Goal: Task Accomplishment & Management: Complete application form

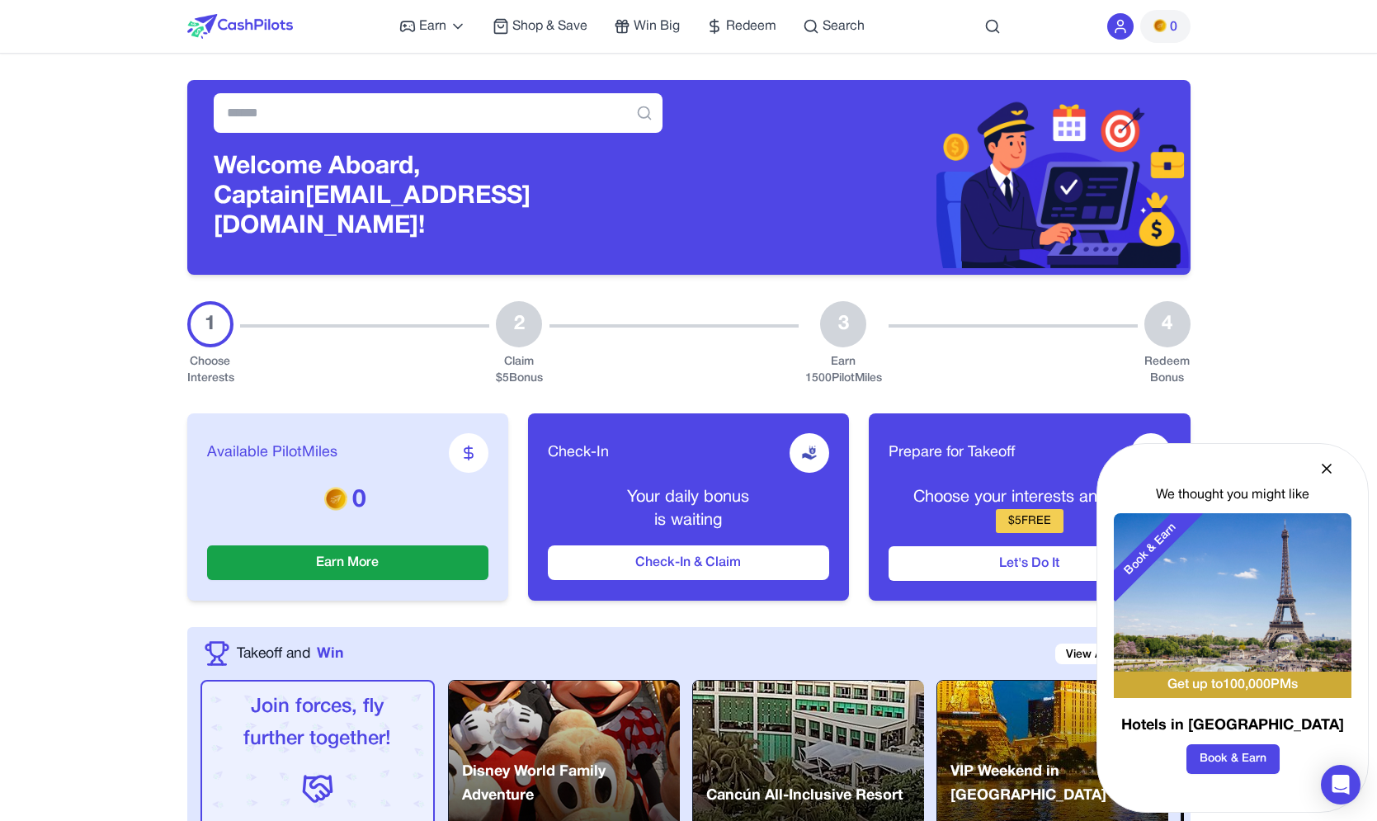
click at [1125, 32] on icon at bounding box center [1120, 31] width 10 height 4
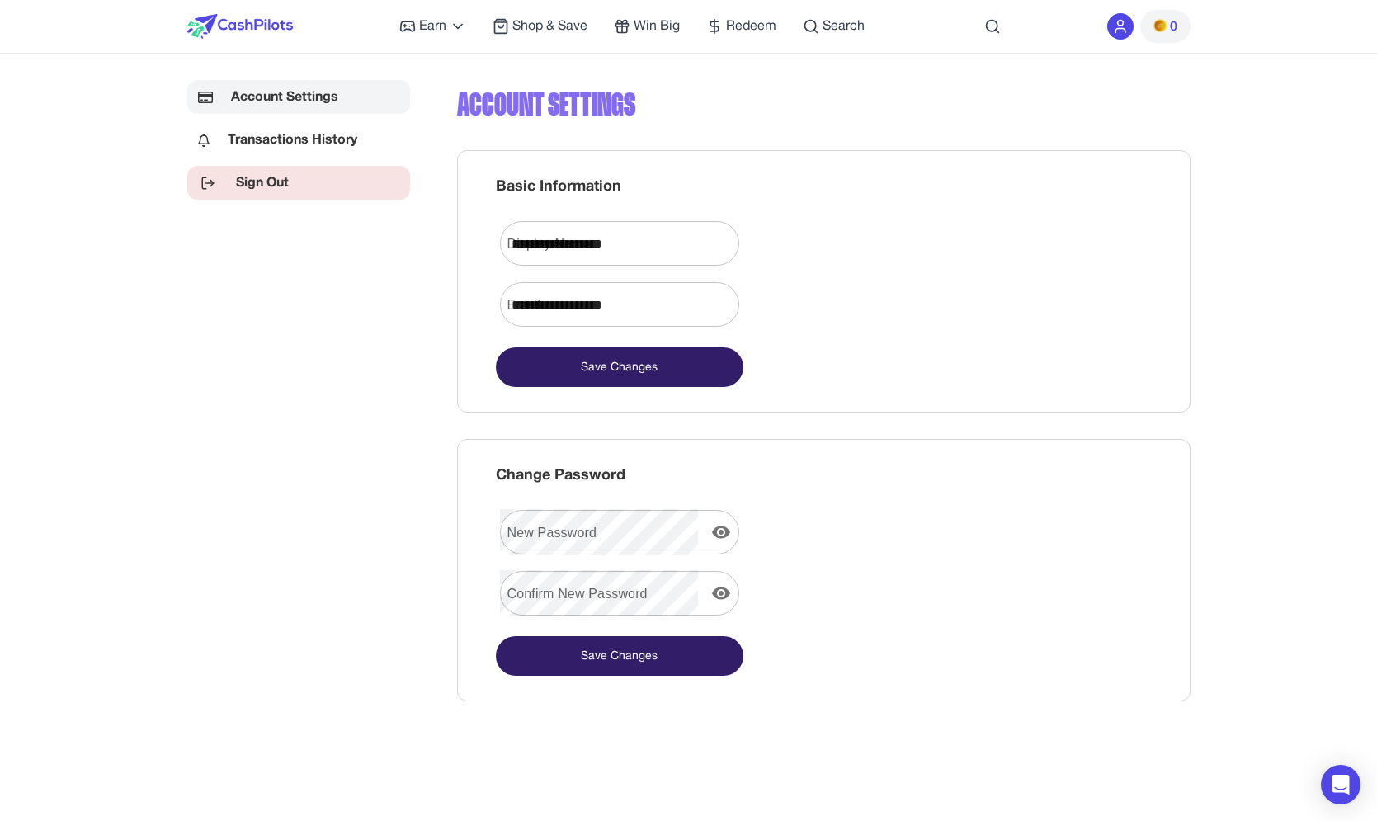
click at [259, 187] on link "Sign Out" at bounding box center [298, 183] width 223 height 34
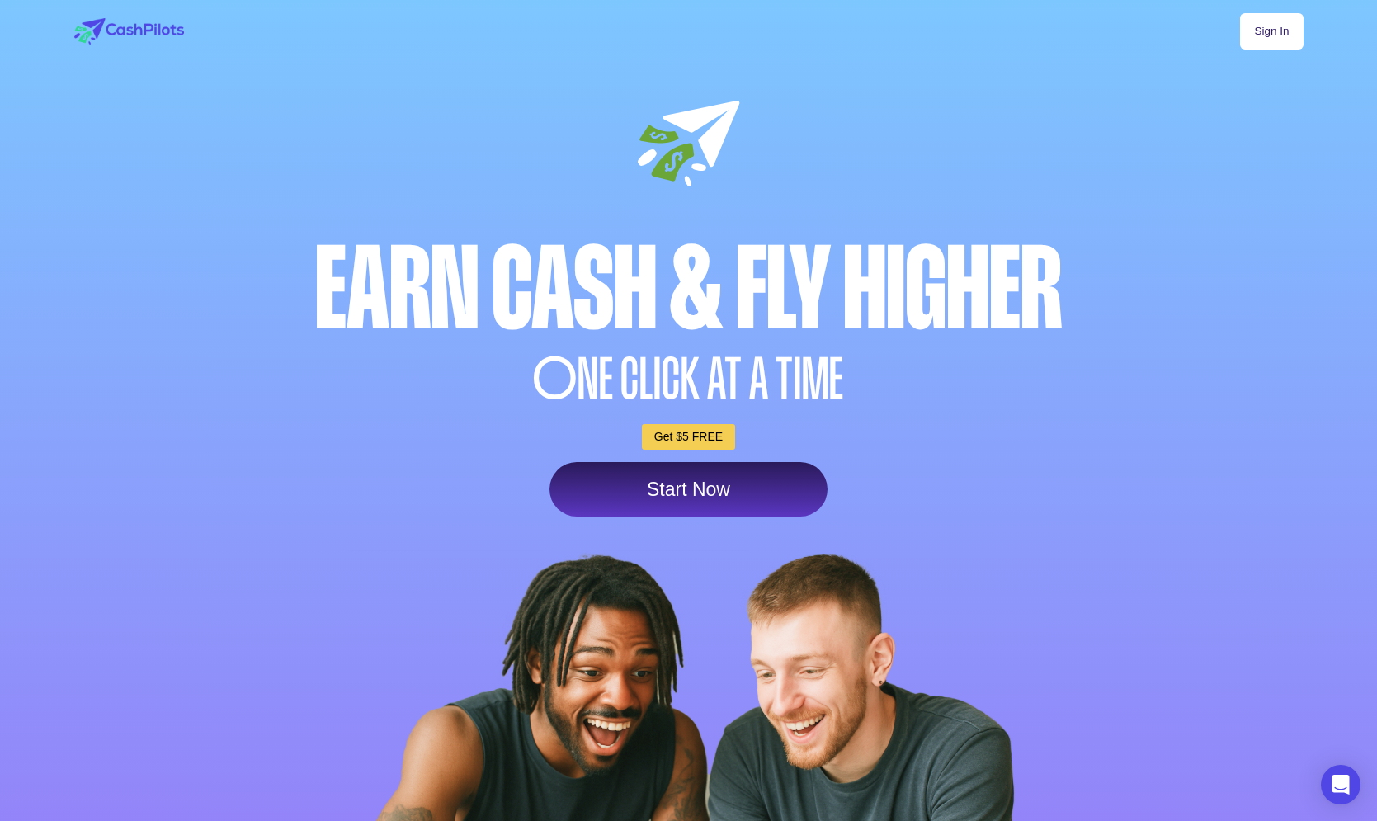
click at [1252, 17] on link "Sign In" at bounding box center [1271, 31] width 63 height 36
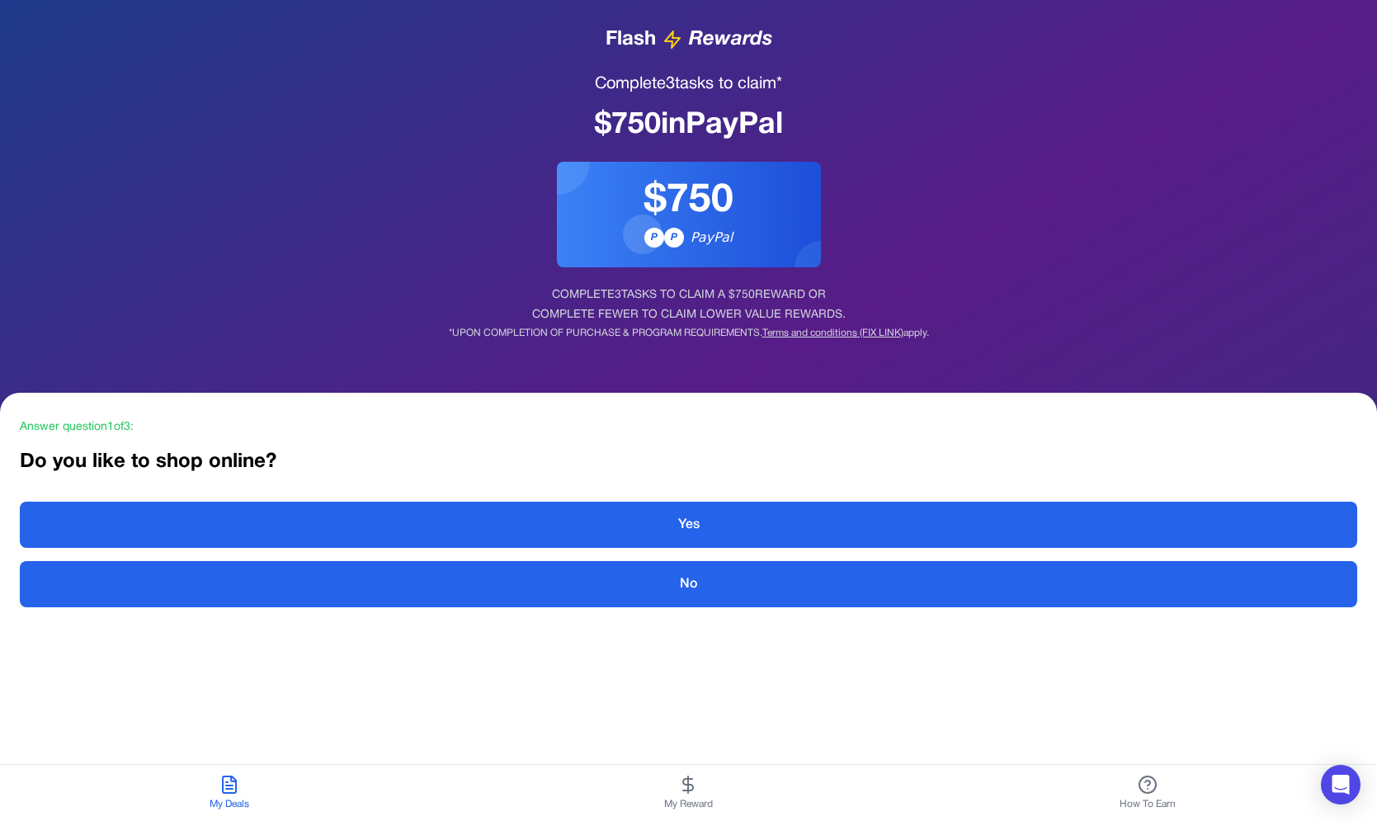
click at [474, 243] on div "Flash Rewards Complete 3 tasks to claim* $ 750 in PayPal $750 P P PayPal COMPLE…" at bounding box center [688, 183] width 1377 height 366
click at [674, 794] on button "My Reward" at bounding box center [688, 793] width 459 height 56
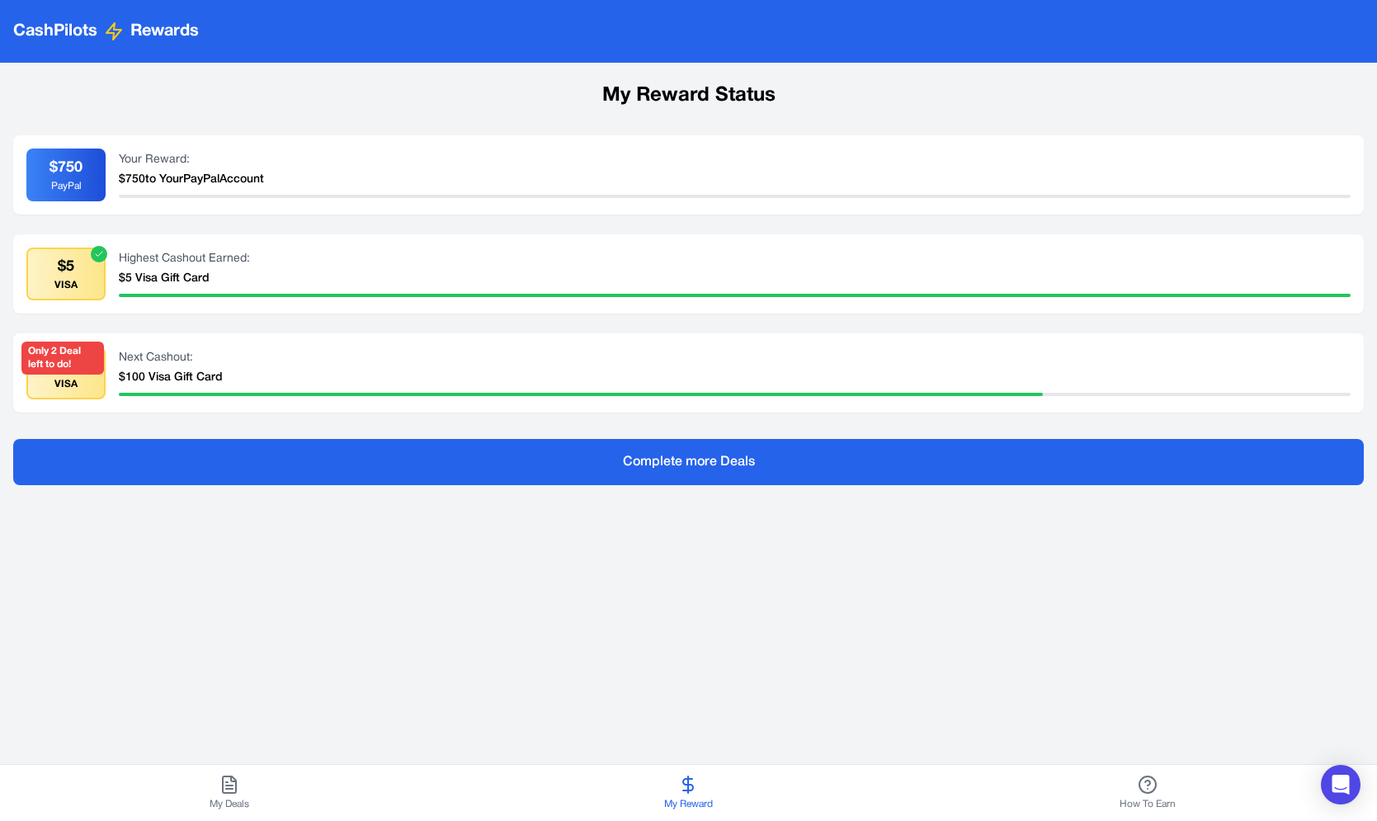
click at [194, 804] on button "My Deals" at bounding box center [229, 793] width 459 height 56
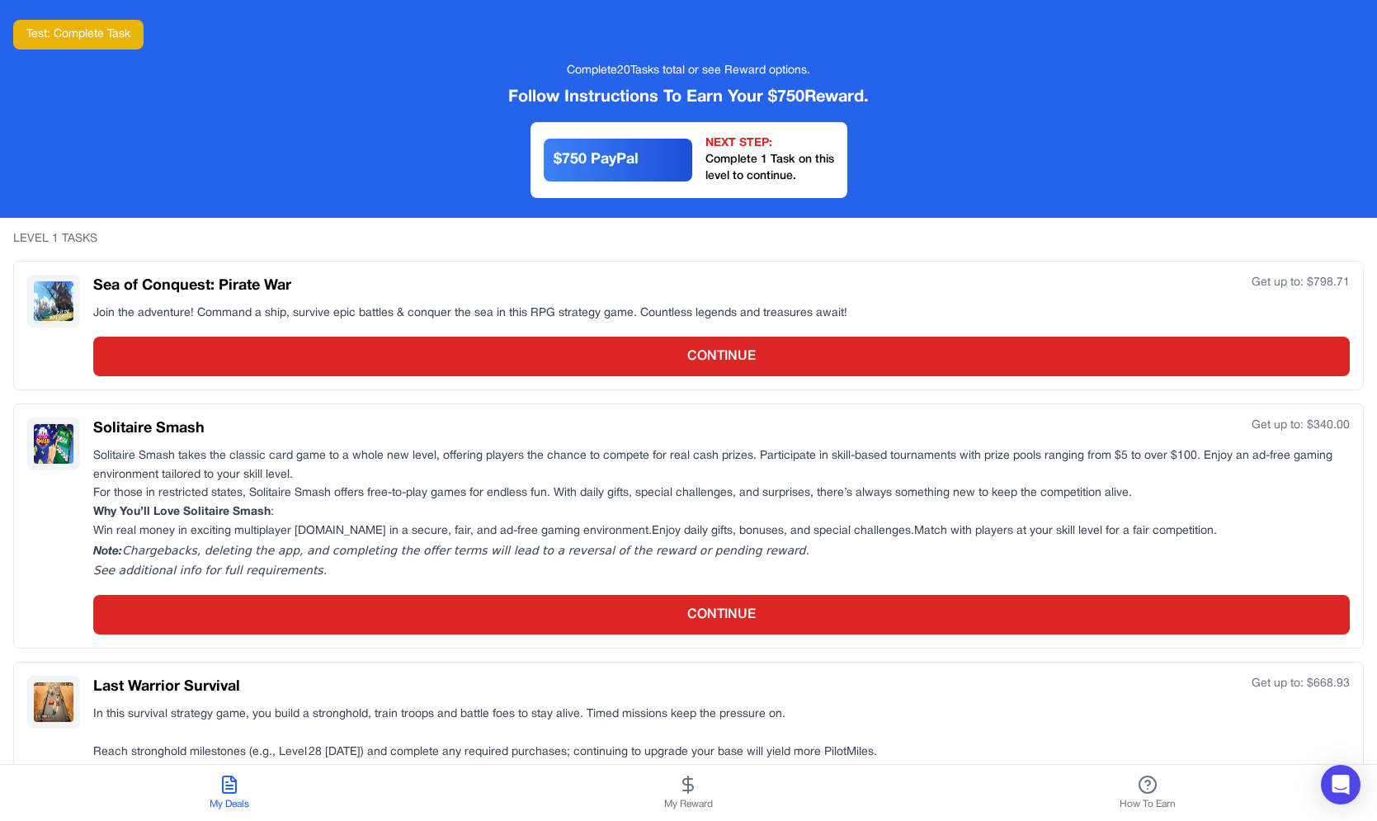
click at [31, 236] on div "LEVEL 1 TASKS" at bounding box center [688, 239] width 1351 height 17
drag, startPoint x: 31, startPoint y: 236, endPoint x: 143, endPoint y: 247, distance: 112.7
click at [143, 247] on div "LEVEL 1 TASKS" at bounding box center [688, 239] width 1351 height 17
click at [141, 236] on div "LEVEL 1 TASKS" at bounding box center [688, 239] width 1351 height 17
click at [32, 242] on div "LEVEL 1 TASKS" at bounding box center [688, 239] width 1351 height 17
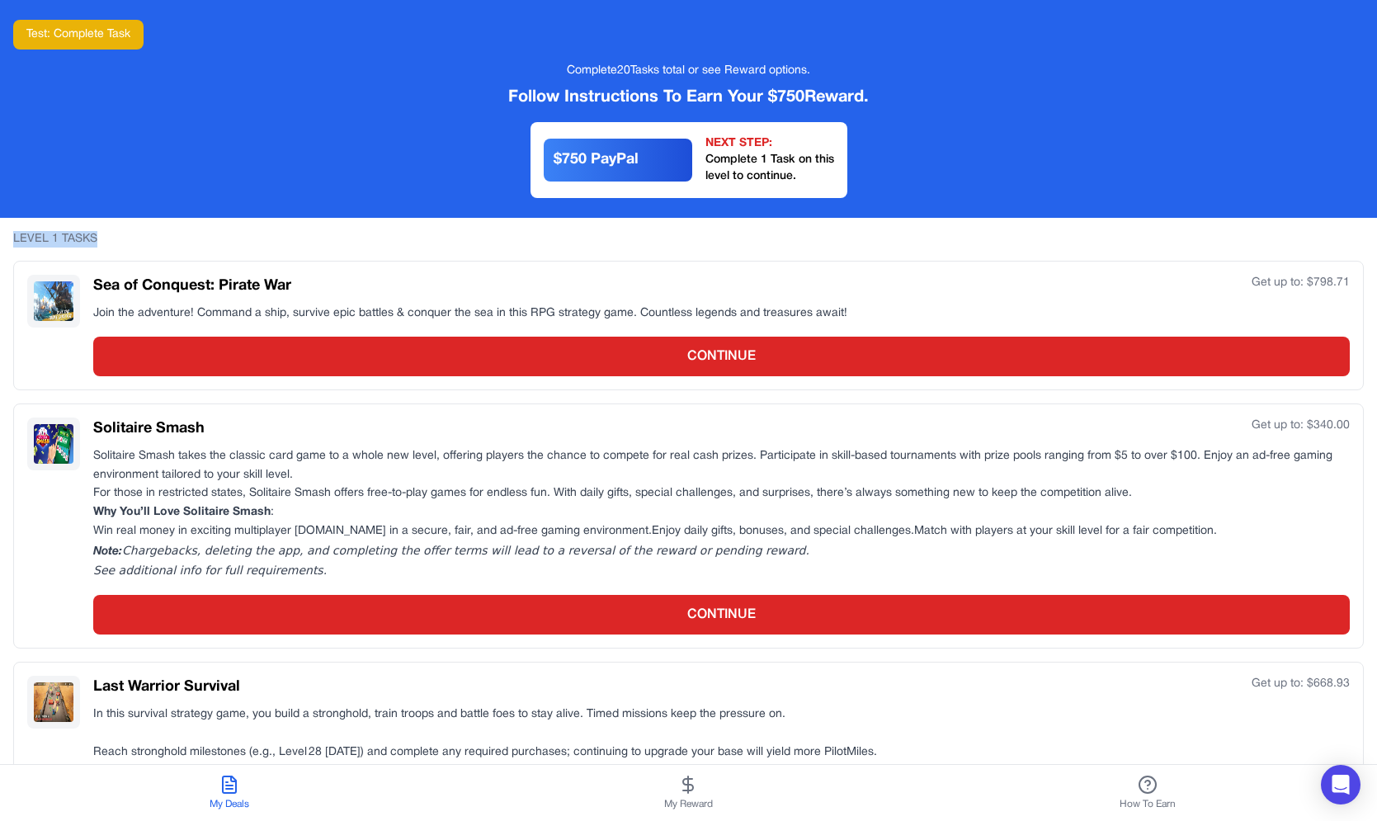
drag, startPoint x: 32, startPoint y: 242, endPoint x: 155, endPoint y: 235, distance: 123.1
click at [155, 235] on div "LEVEL 1 TASKS" at bounding box center [688, 239] width 1351 height 17
click at [143, 232] on div "LEVEL 1 TASKS" at bounding box center [688, 239] width 1351 height 17
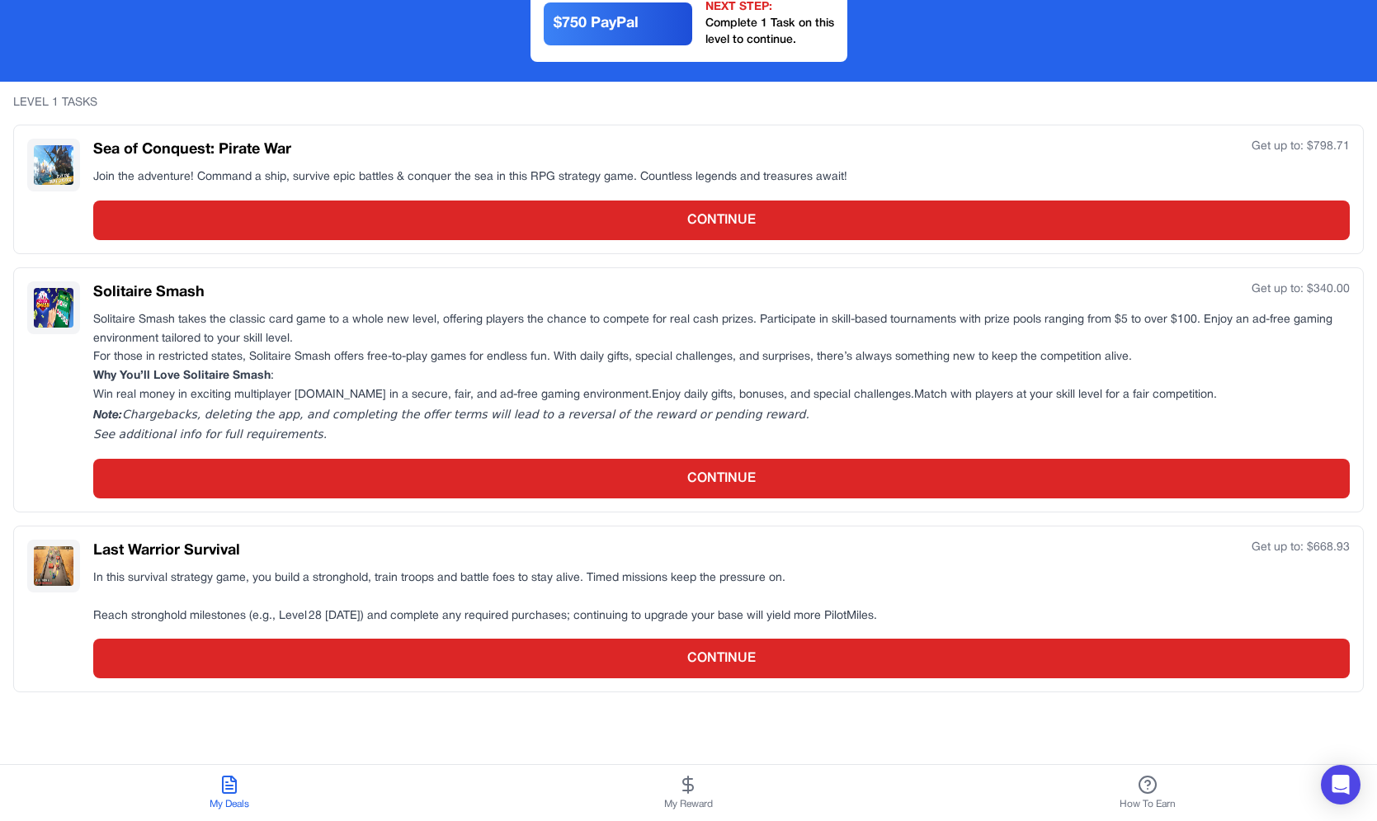
scroll to position [38, 0]
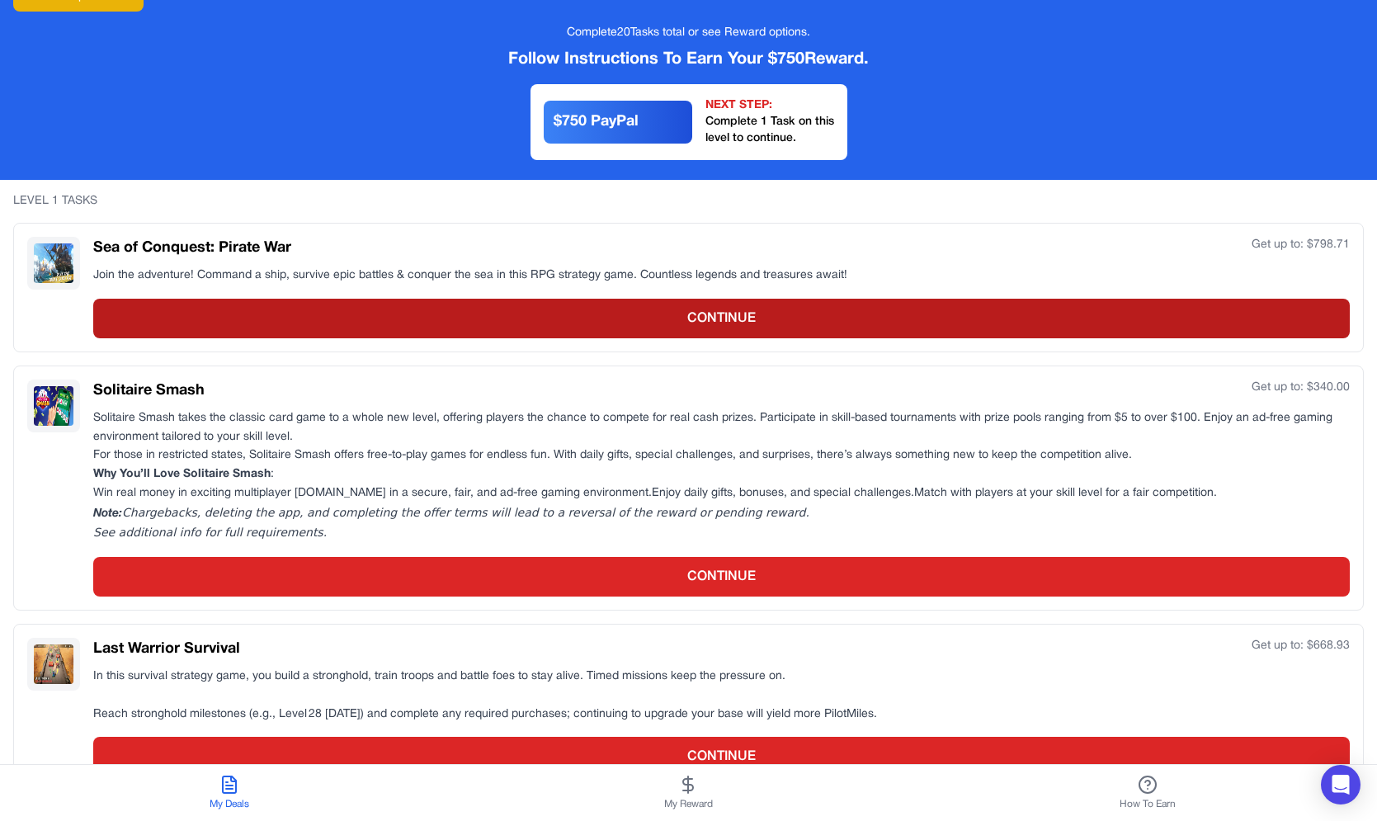
click at [450, 318] on button "CONTINUE" at bounding box center [721, 319] width 1257 height 40
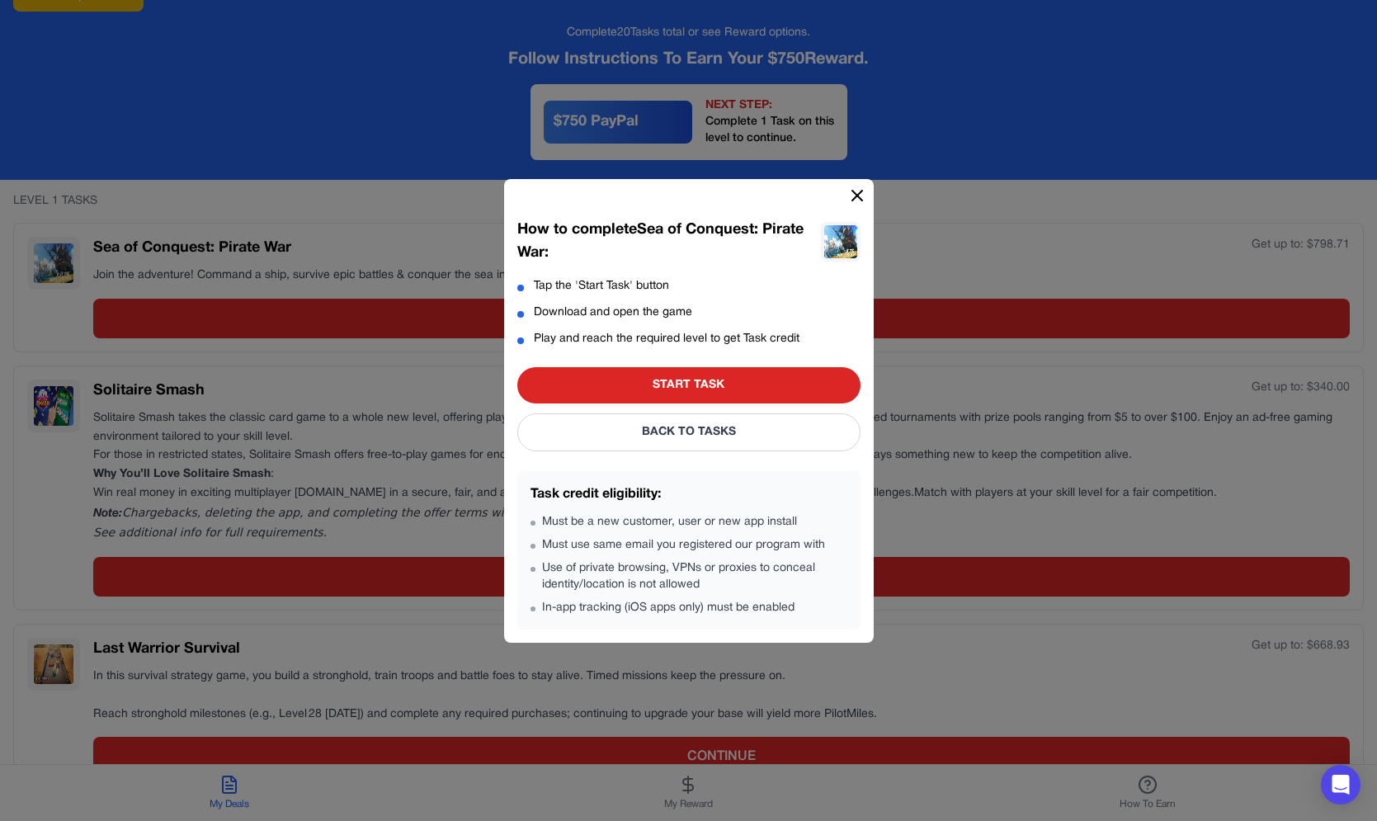
click at [385, 319] on div "How to complete Sea of Conquest: Pirate War : Tap the 'Start Task' button Downl…" at bounding box center [688, 410] width 1377 height 821
click at [355, 349] on div "How to complete Sea of Conquest: Pirate War : Tap the 'Start Task' button Downl…" at bounding box center [688, 410] width 1377 height 821
click at [841, 195] on div "How to complete Sea of Conquest: Pirate War :" at bounding box center [688, 228] width 343 height 73
click at [851, 195] on icon at bounding box center [857, 196] width 20 height 20
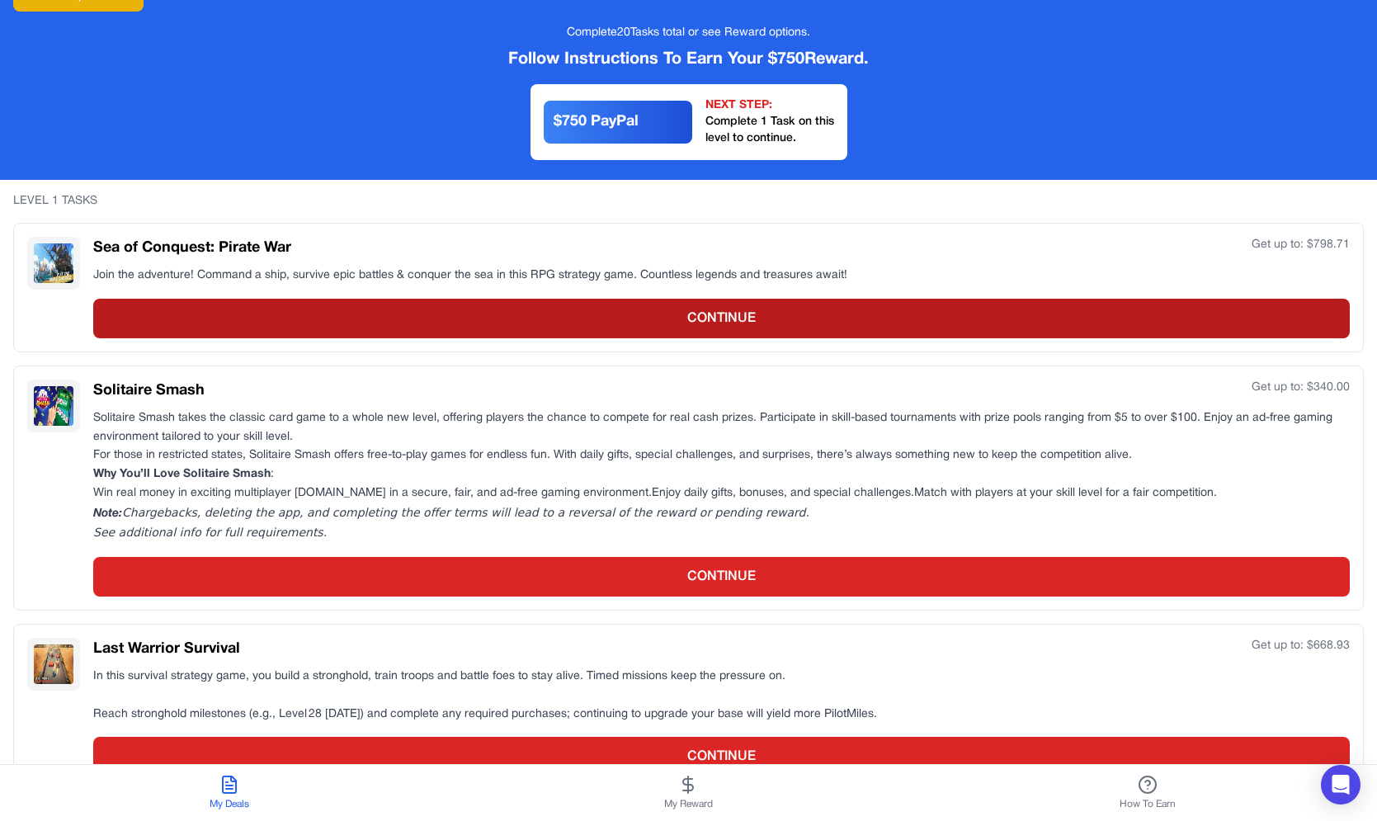
click at [725, 325] on button "CONTINUE" at bounding box center [721, 319] width 1257 height 40
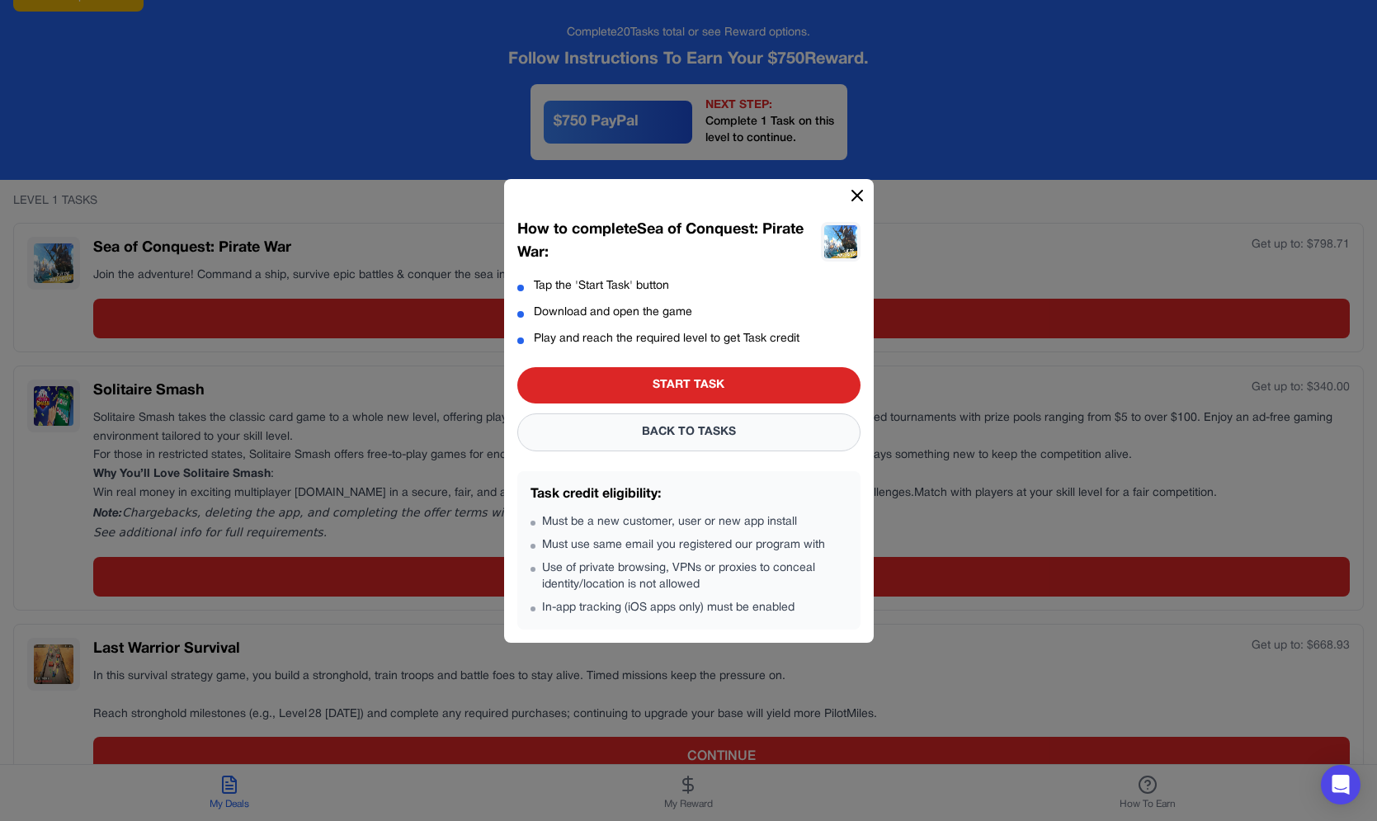
click at [683, 429] on button "BACK TO TASKS" at bounding box center [688, 432] width 343 height 38
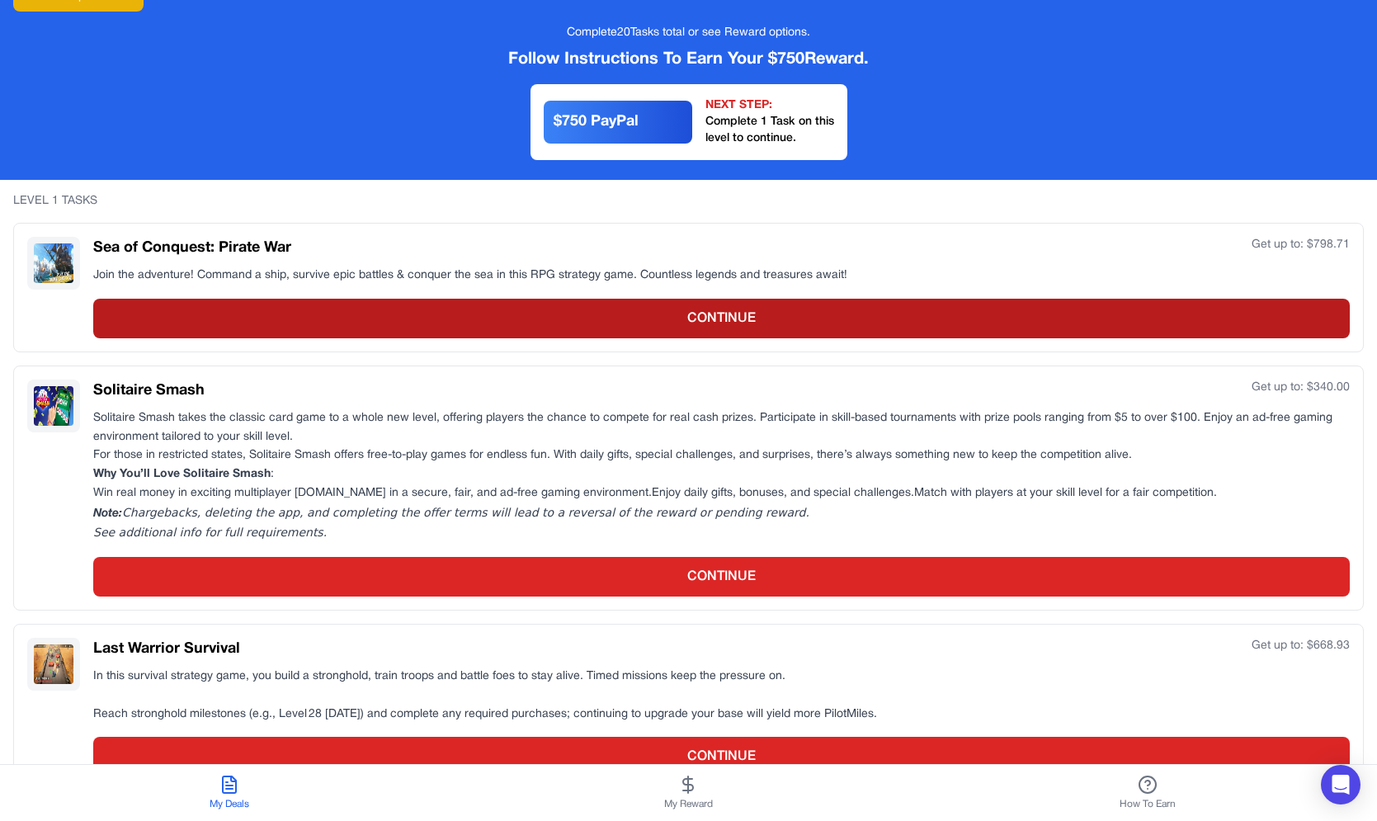
click at [686, 315] on button "CONTINUE" at bounding box center [721, 319] width 1257 height 40
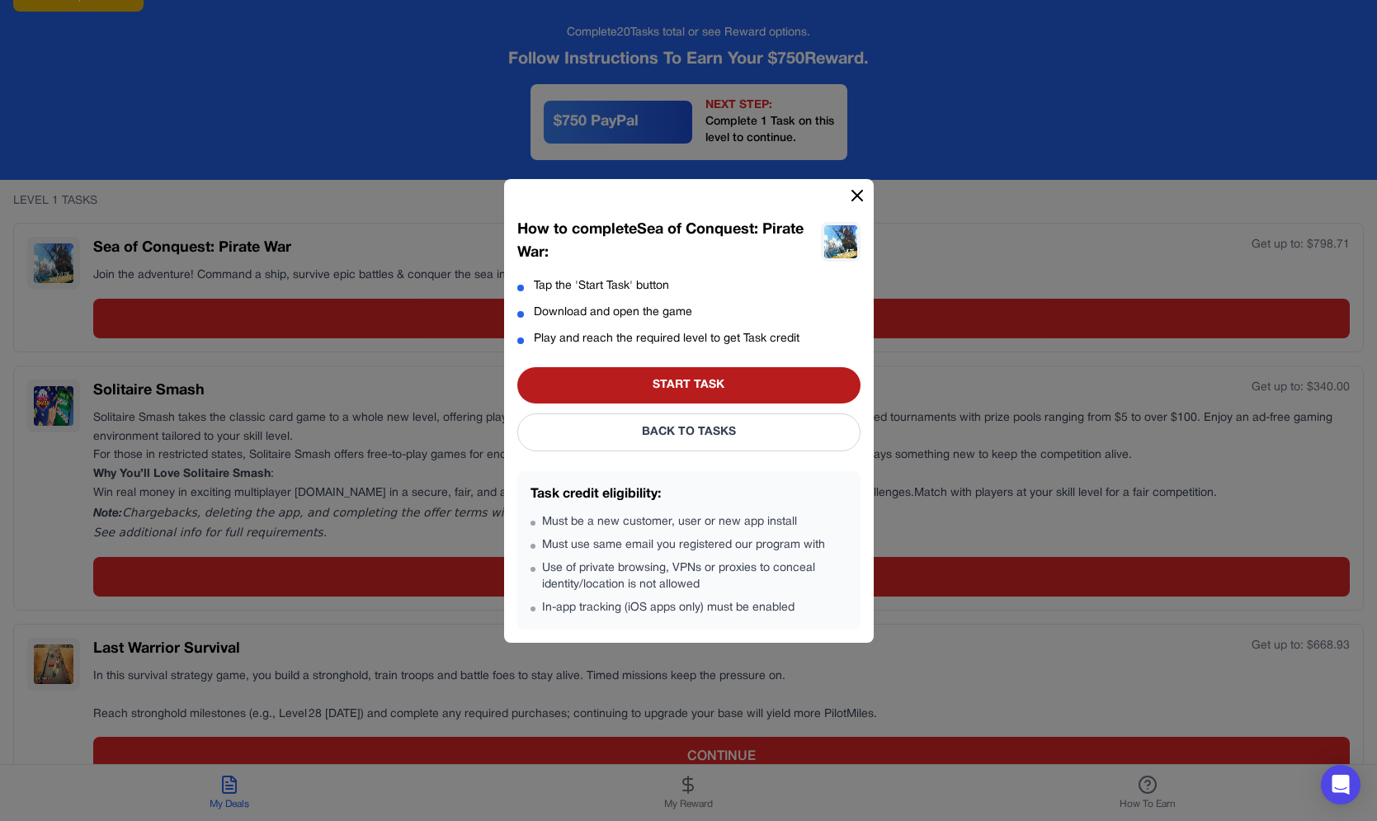
click at [686, 399] on button "START TASK" at bounding box center [688, 385] width 343 height 36
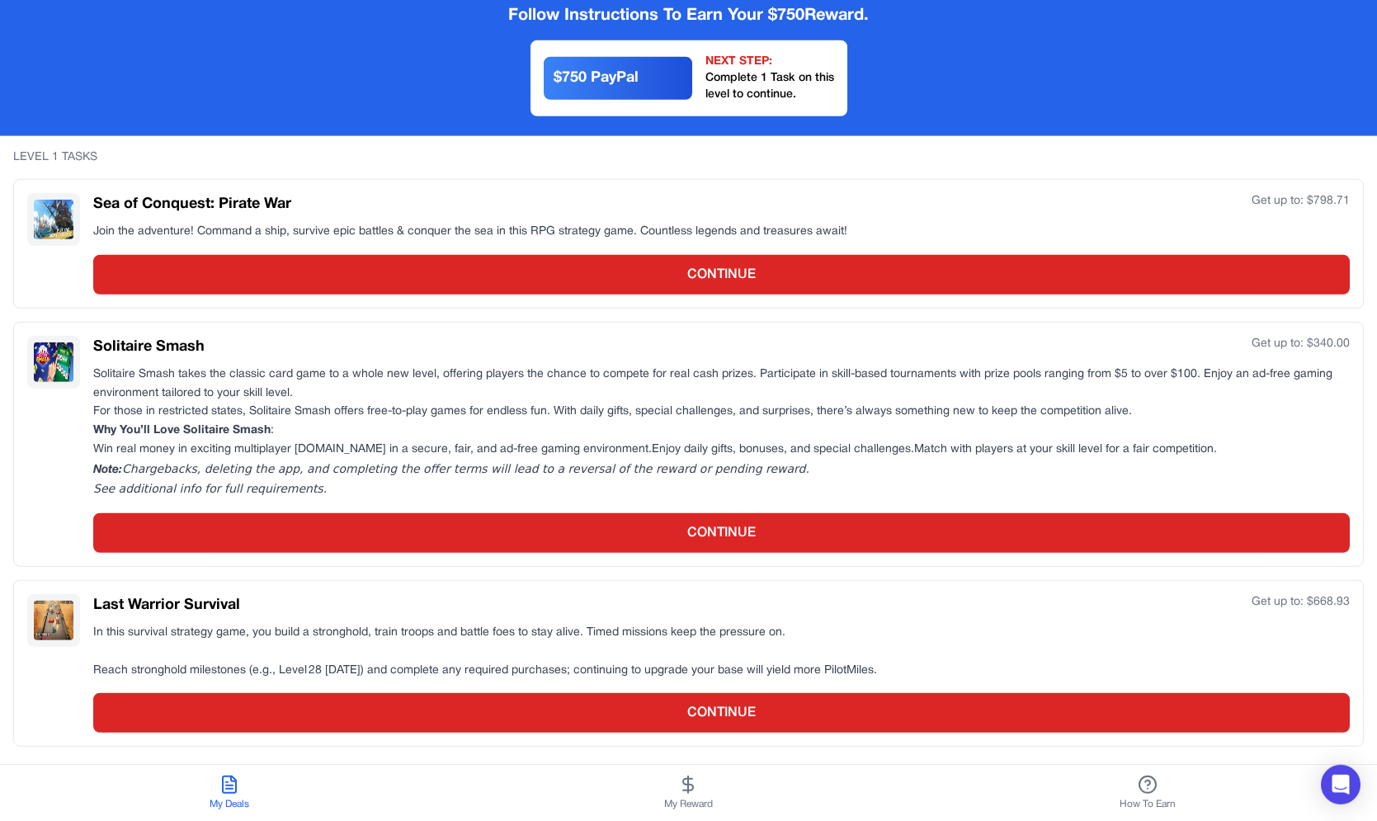
scroll to position [0, 0]
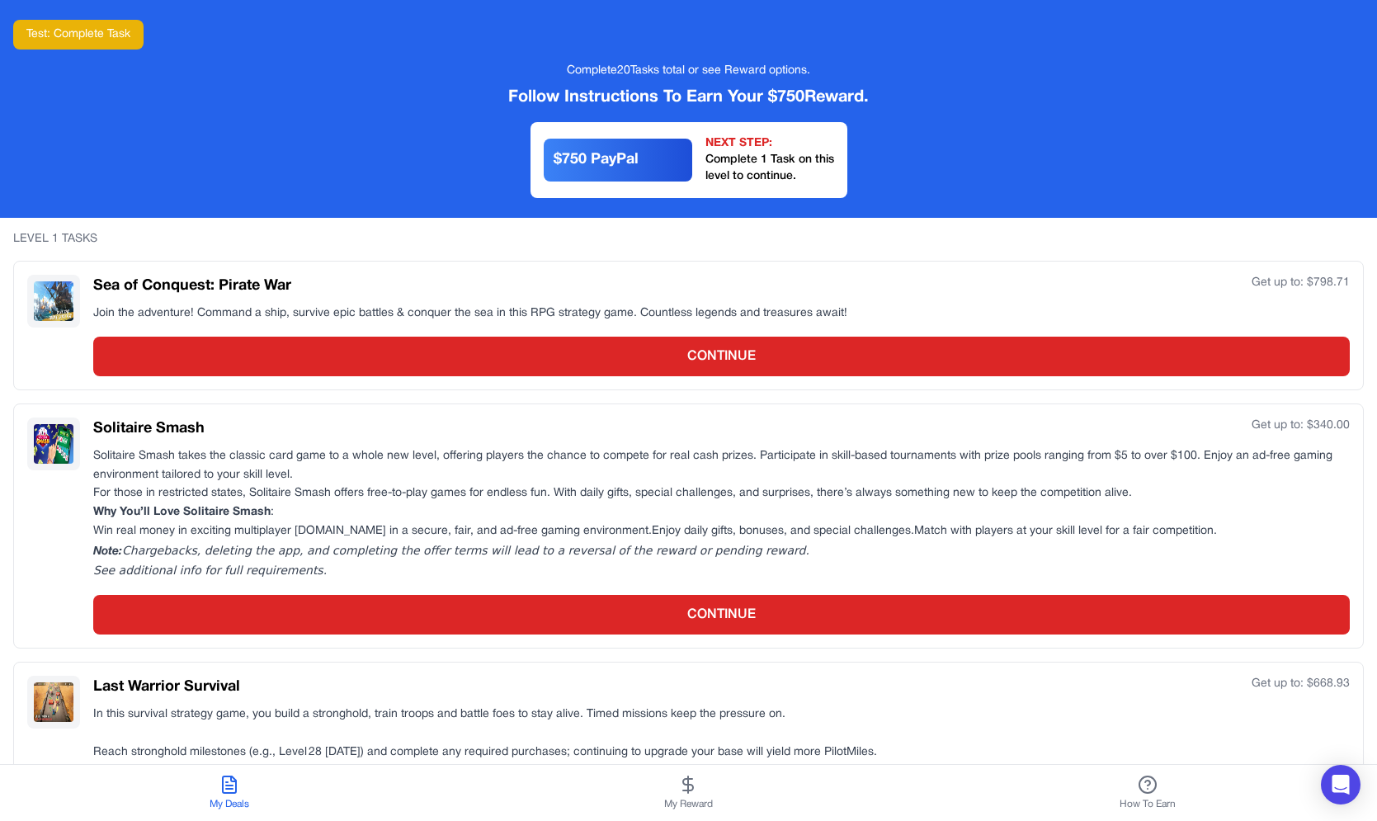
click at [648, 796] on button "My Reward" at bounding box center [688, 793] width 459 height 56
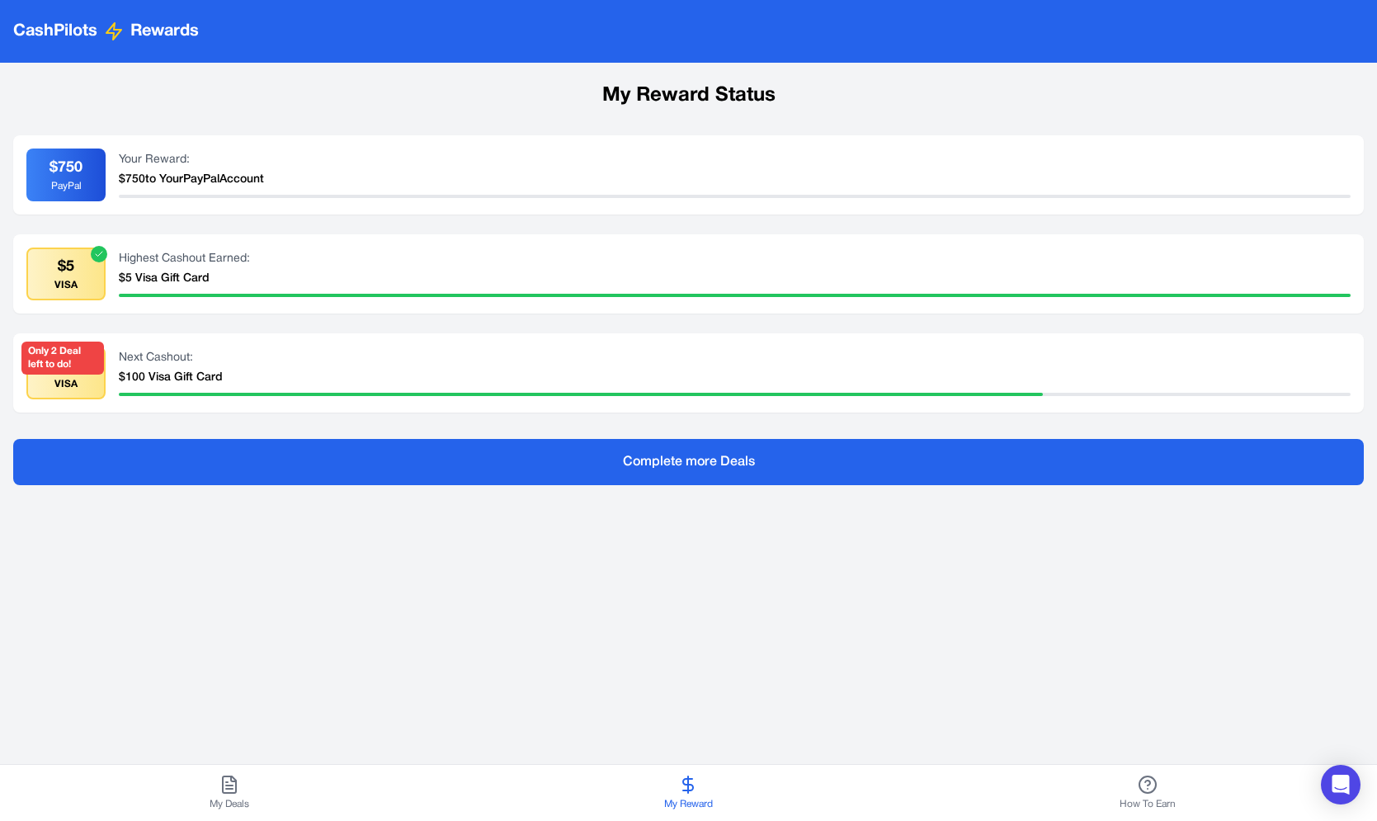
click at [266, 790] on button "My Deals" at bounding box center [229, 793] width 459 height 56
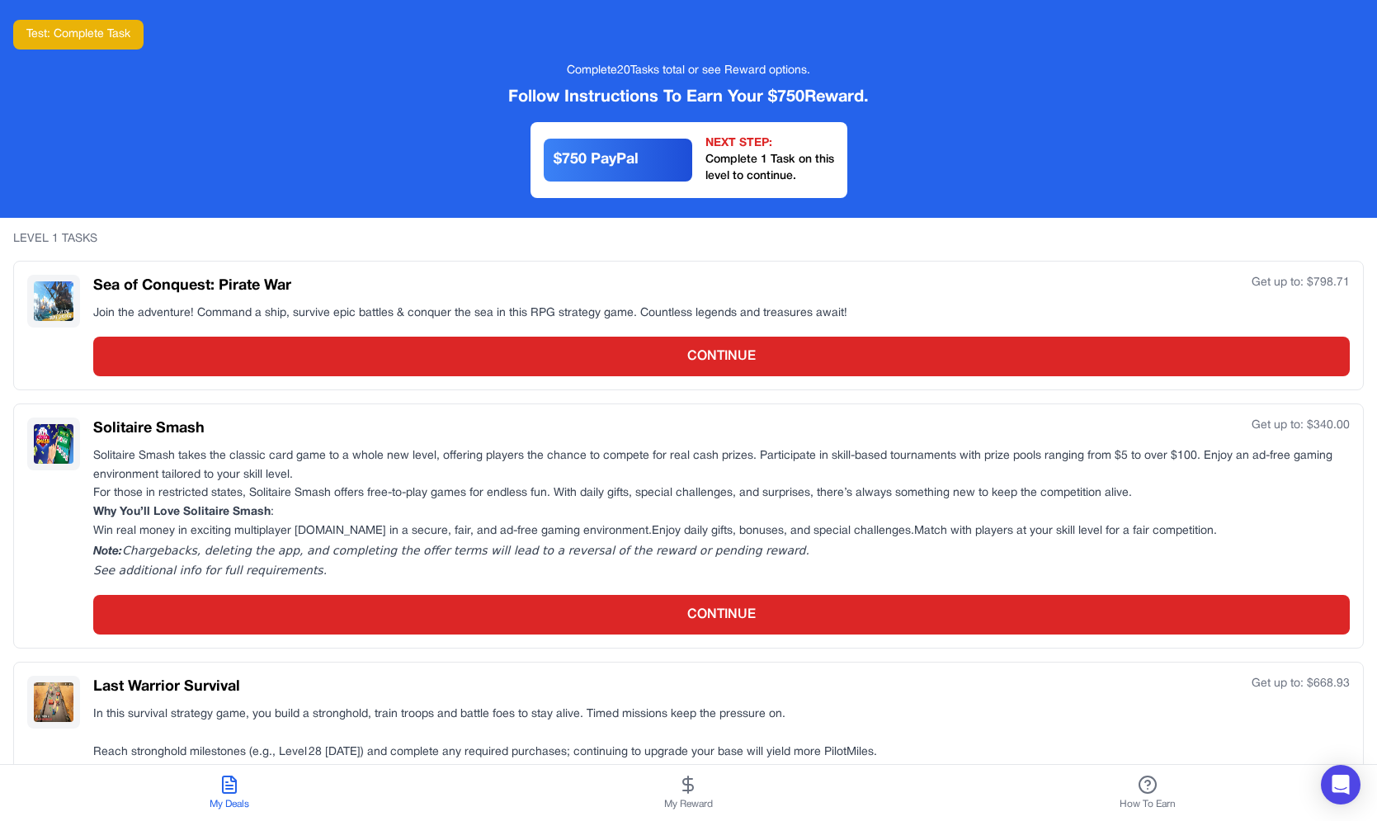
click at [101, 26] on button "Test: Complete Task" at bounding box center [78, 35] width 130 height 30
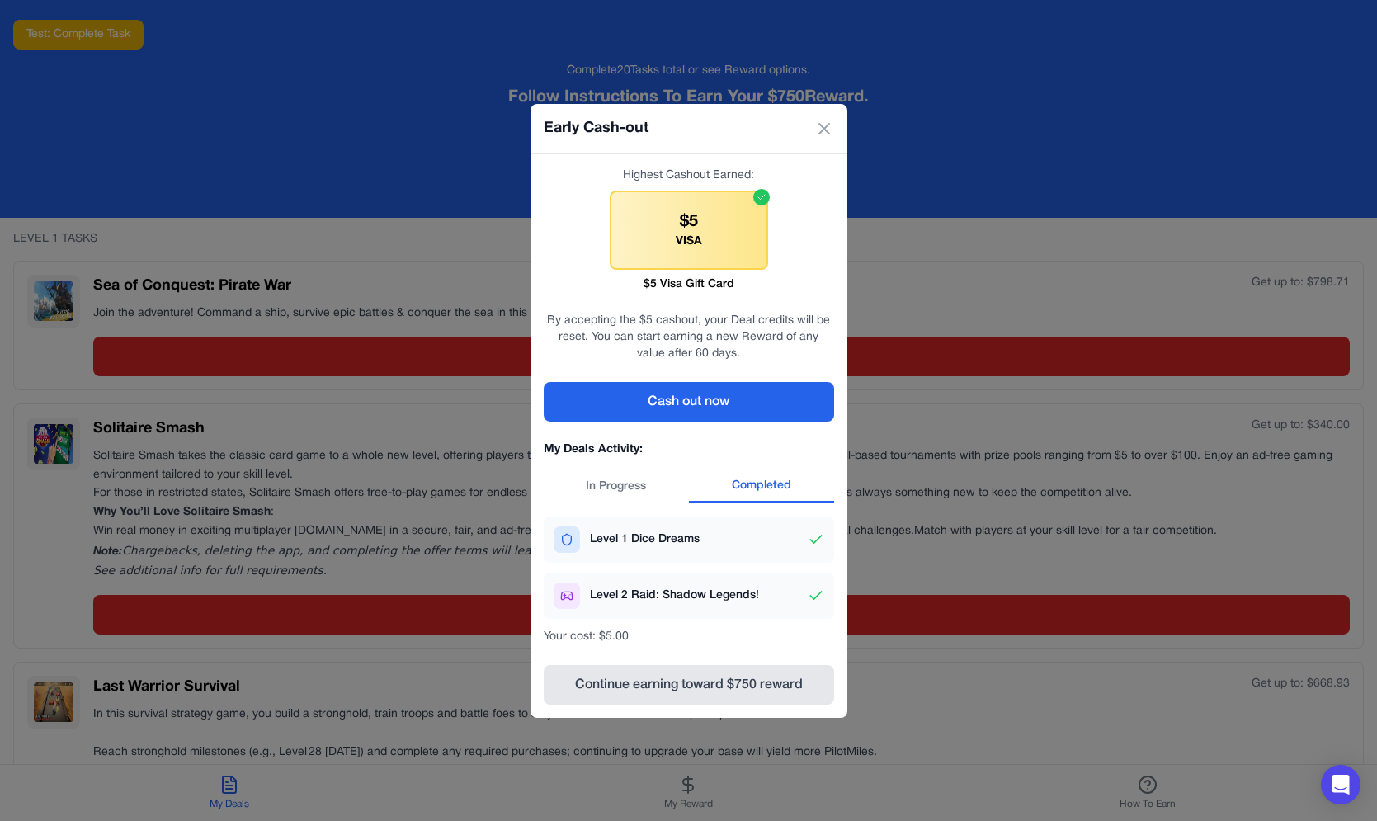
click at [644, 491] on button "In Progress" at bounding box center [616, 486] width 145 height 31
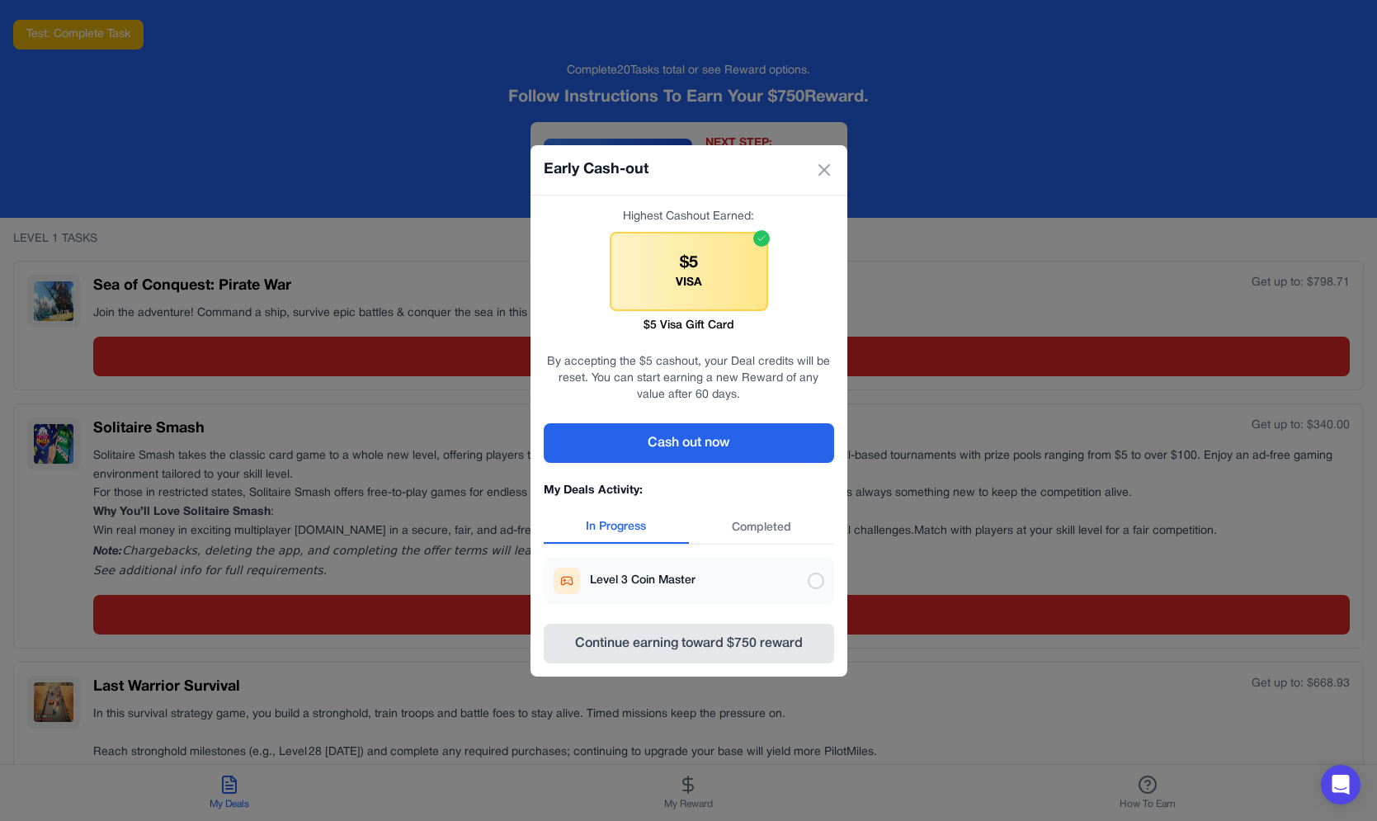
click at [755, 529] on button "Completed" at bounding box center [761, 527] width 145 height 31
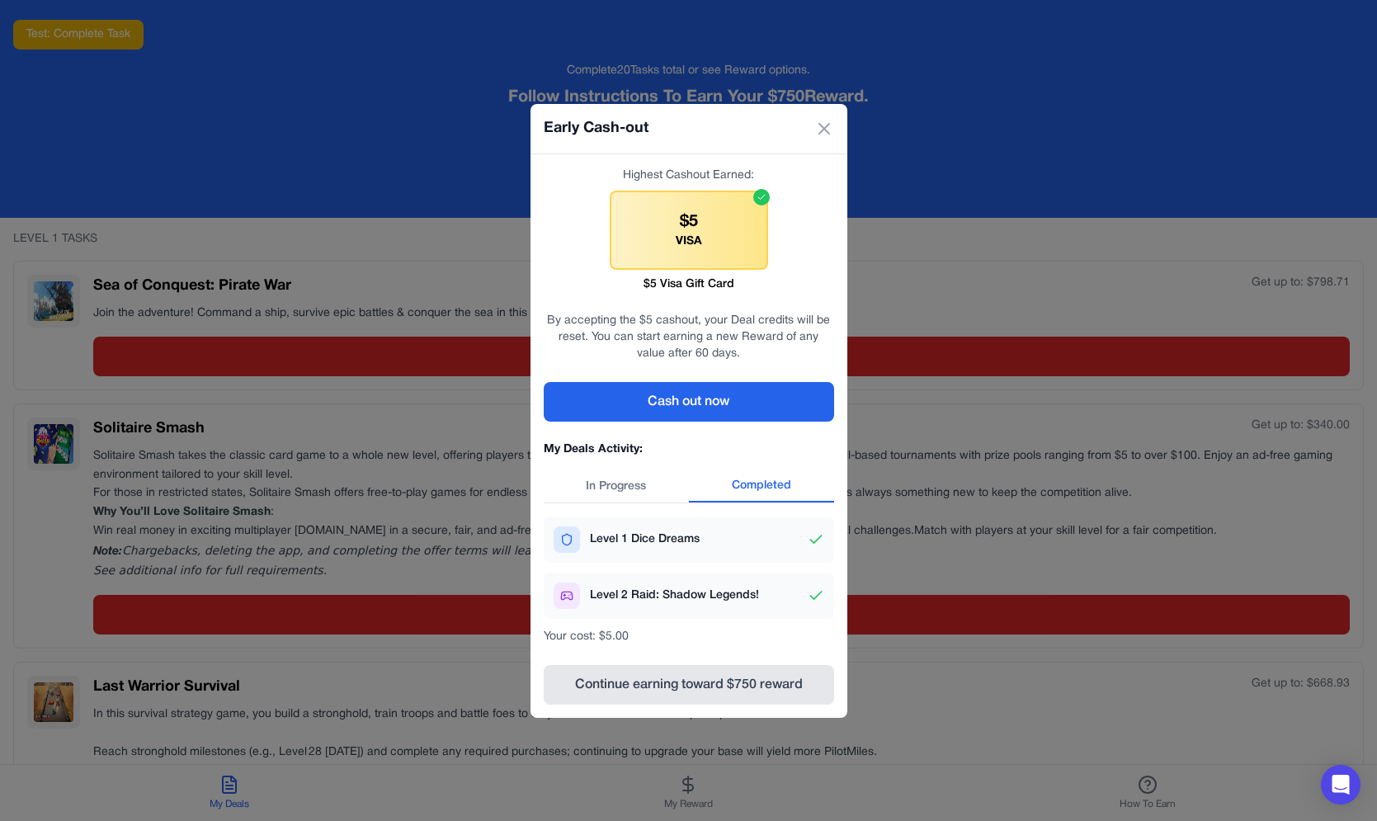
click at [664, 493] on button "In Progress" at bounding box center [616, 486] width 145 height 31
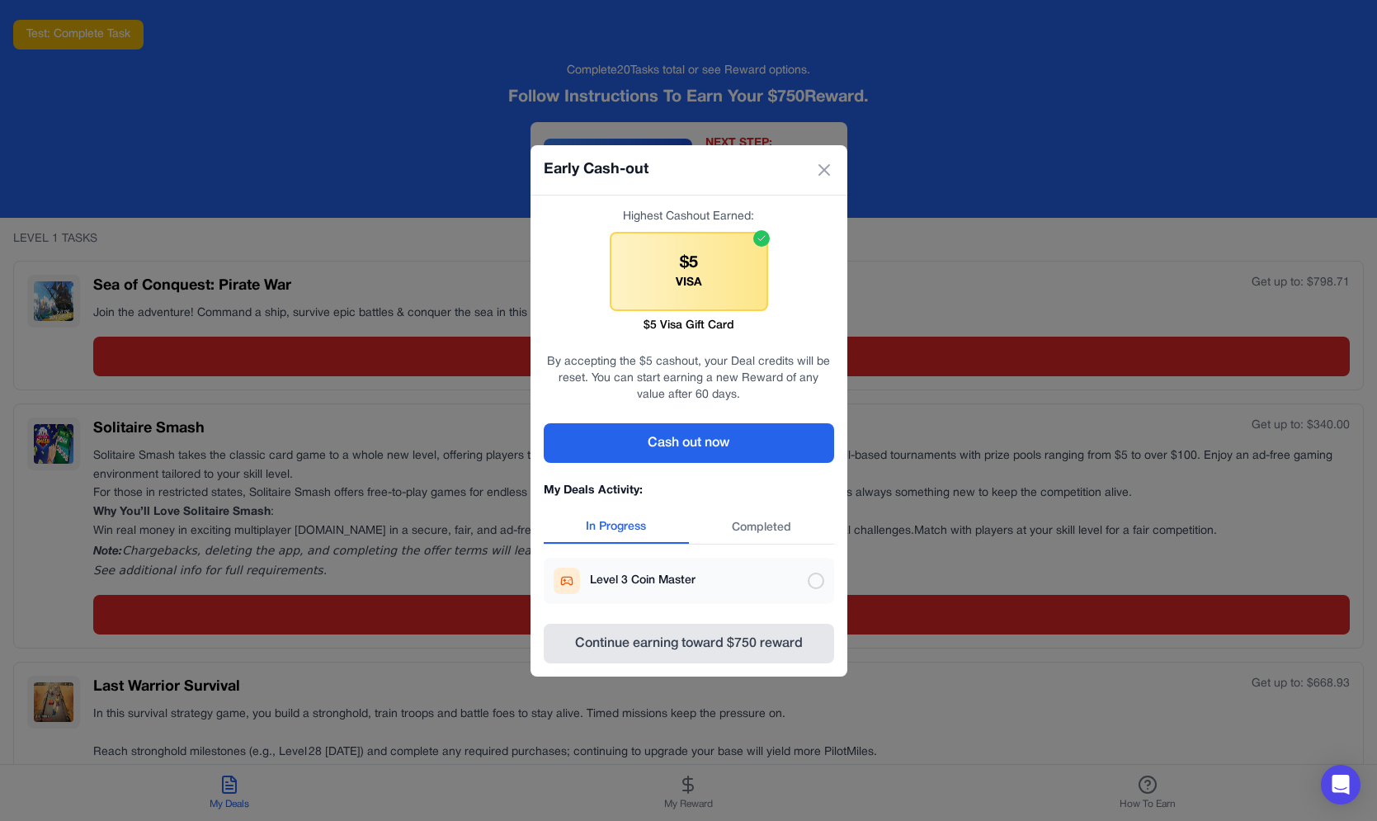
click at [741, 534] on button "Completed" at bounding box center [761, 527] width 145 height 31
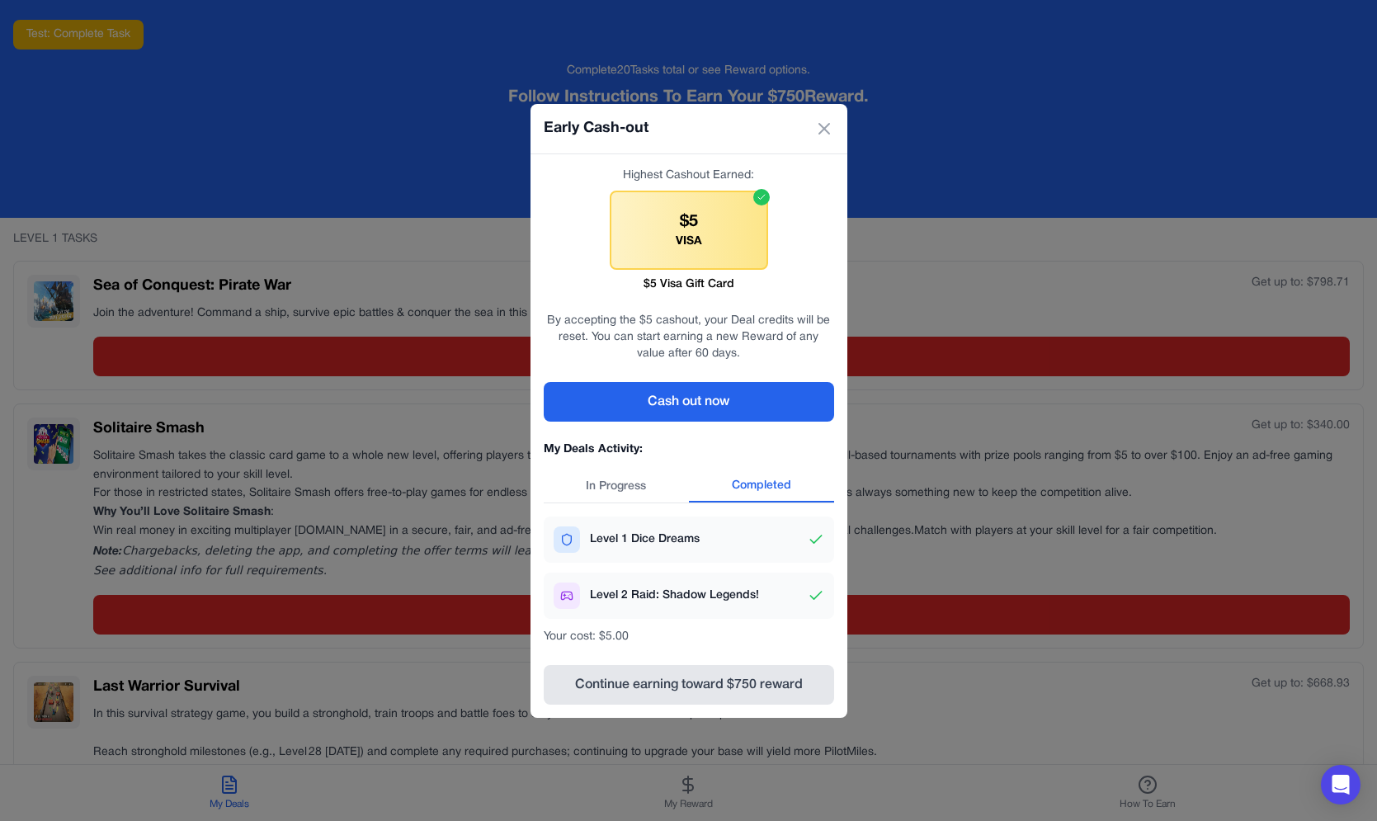
click at [631, 481] on button "In Progress" at bounding box center [616, 486] width 145 height 31
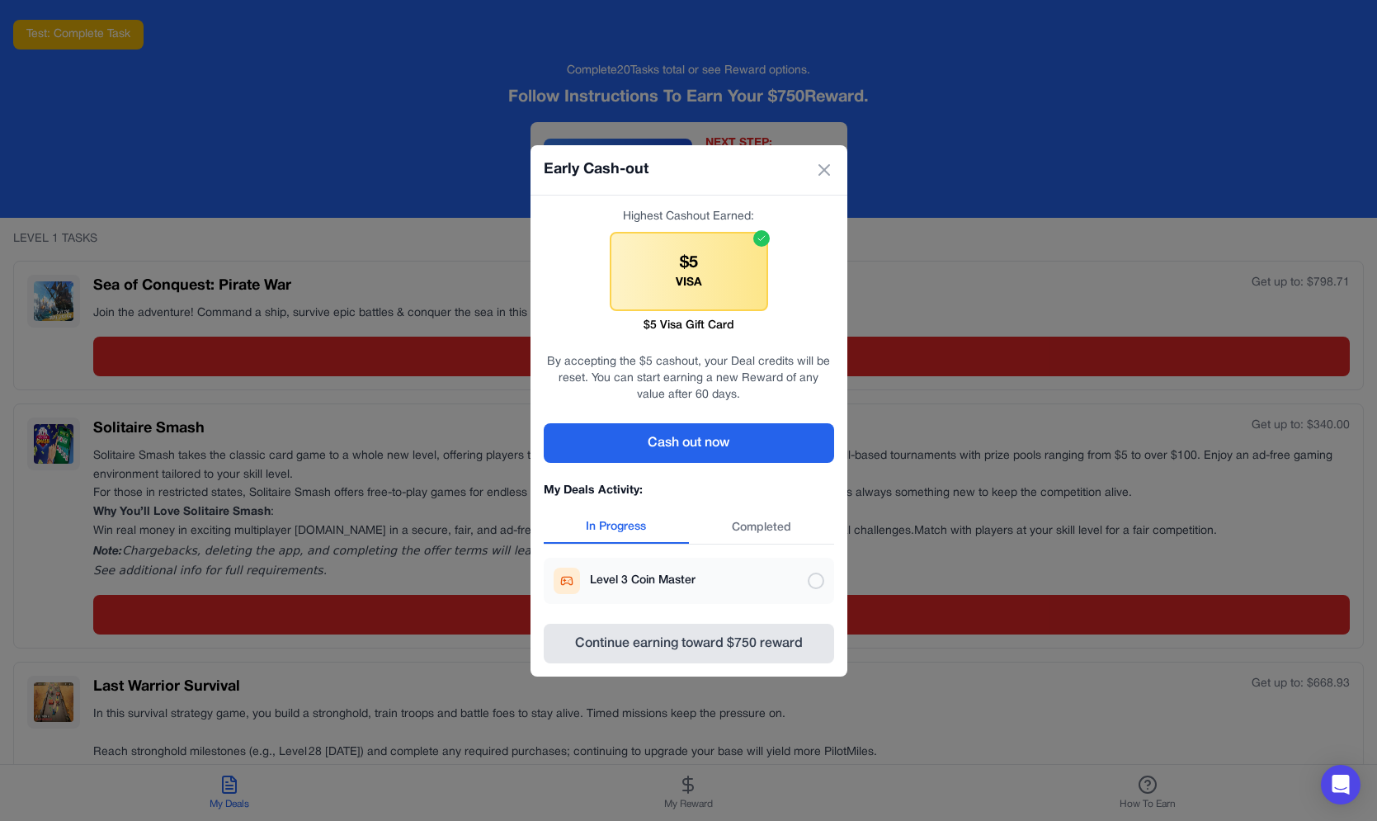
click at [823, 583] on div at bounding box center [816, 581] width 17 height 17
click at [814, 583] on div at bounding box center [816, 581] width 17 height 17
click at [738, 627] on button "Continue earning toward $750 reward" at bounding box center [689, 644] width 290 height 40
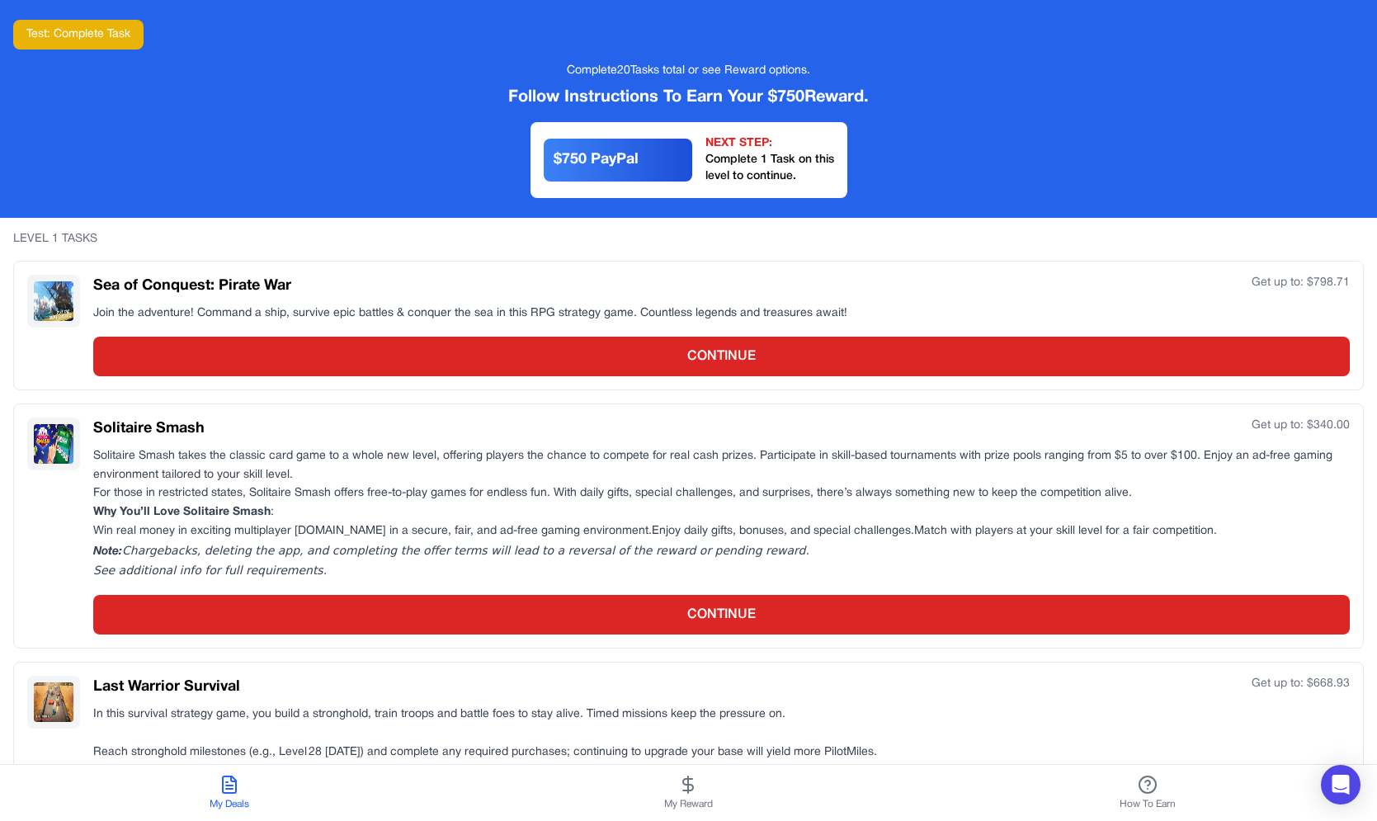
click at [681, 786] on icon at bounding box center [688, 785] width 20 height 20
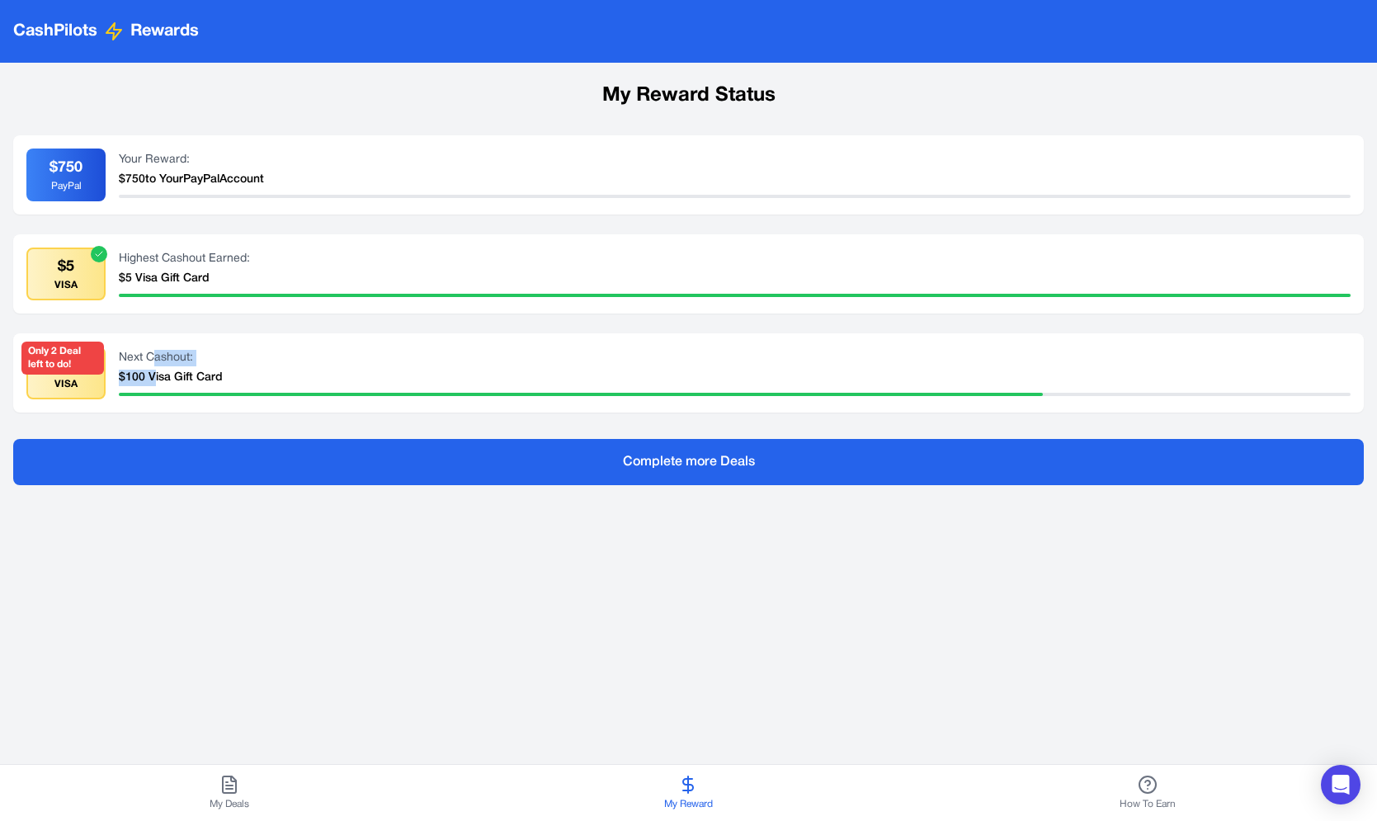
drag, startPoint x: 156, startPoint y: 373, endPoint x: 156, endPoint y: 353, distance: 19.8
click at [156, 353] on div "Next Cashout: $100 Visa Gift Card" at bounding box center [735, 373] width 1232 height 46
click at [156, 353] on div "Next Cashout:" at bounding box center [735, 358] width 1232 height 17
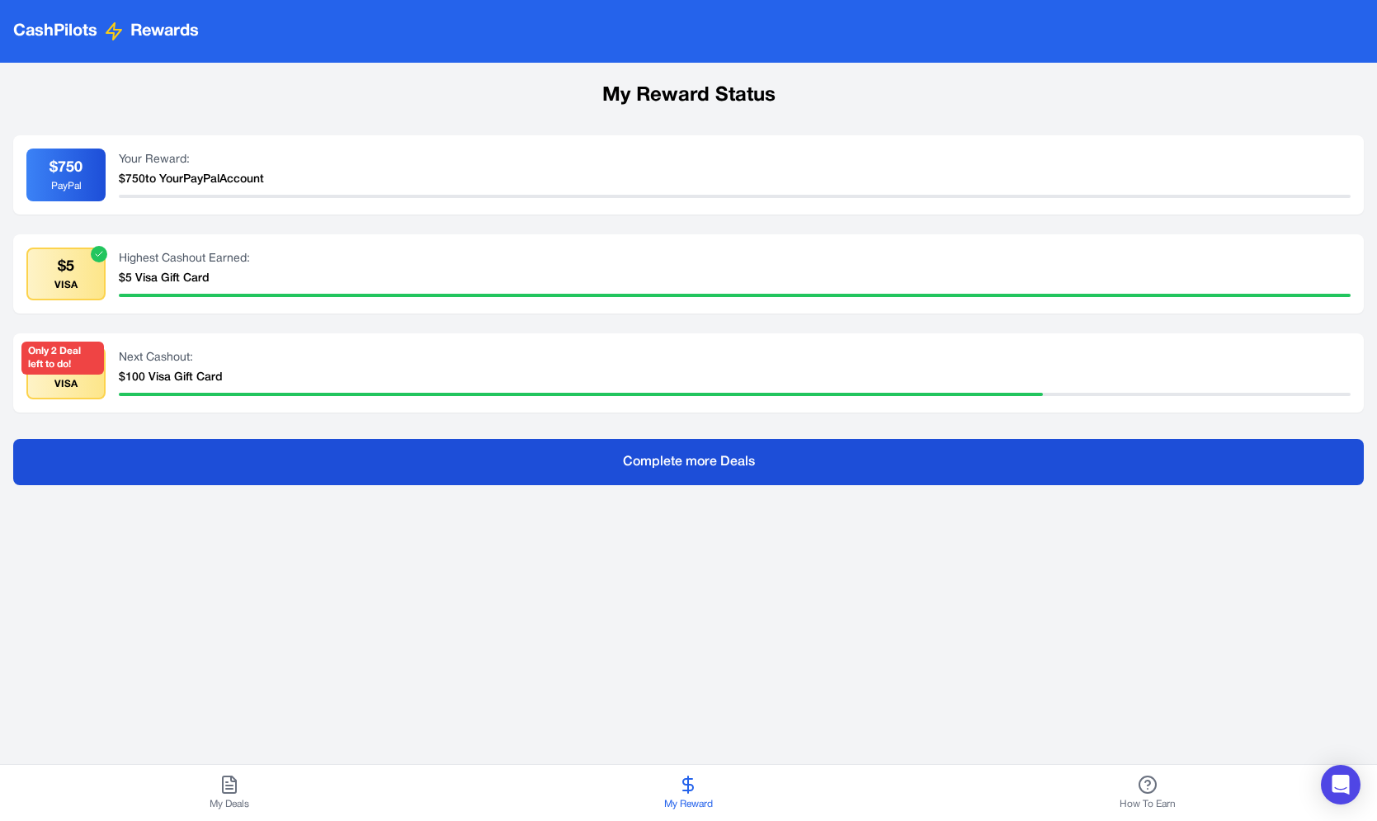
click at [394, 480] on button "Complete more Deals" at bounding box center [688, 462] width 1351 height 46
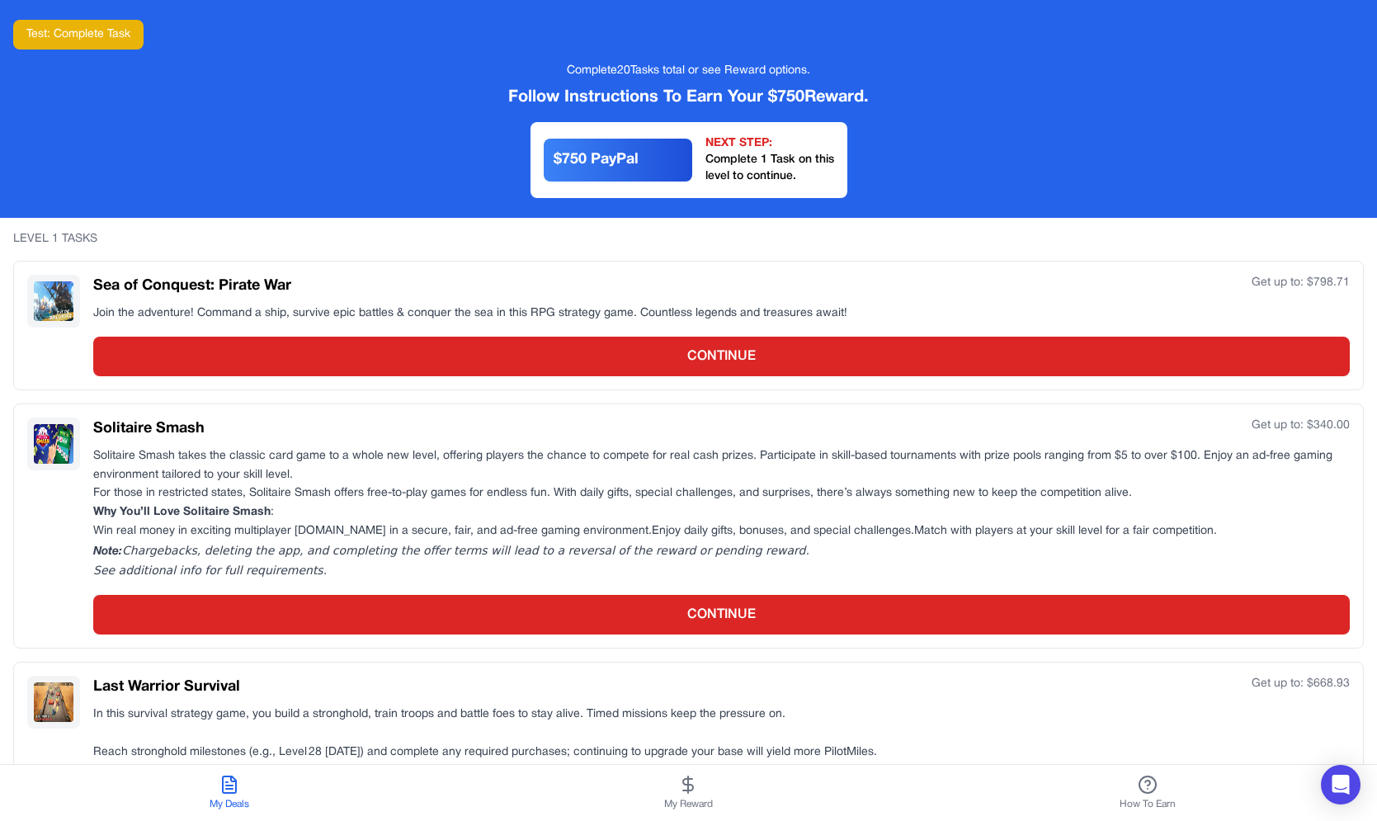
click at [669, 802] on span "My Reward" at bounding box center [688, 804] width 49 height 13
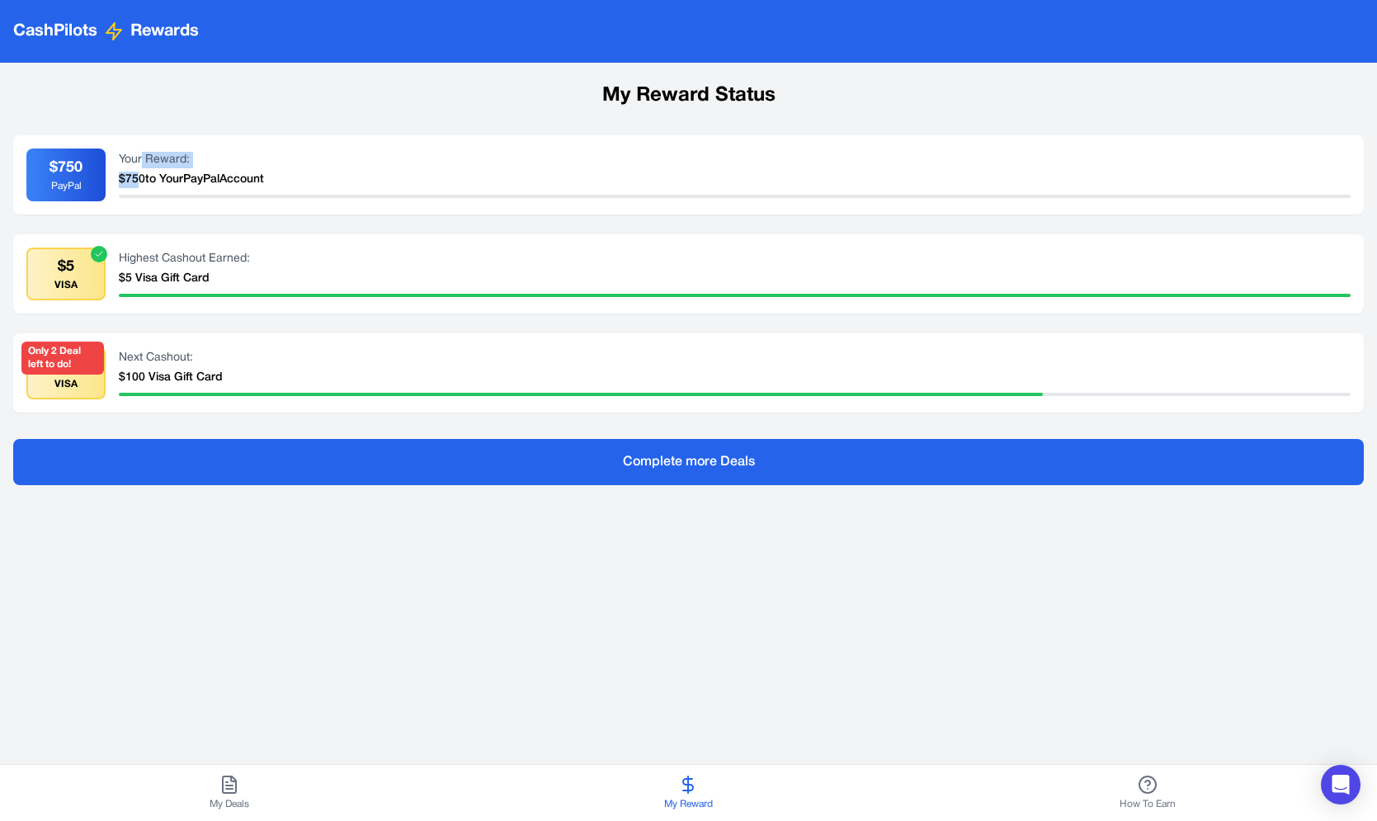
drag, startPoint x: 143, startPoint y: 155, endPoint x: 140, endPoint y: 181, distance: 25.7
click at [140, 182] on div "Your Reward: $ 750 to Your PayPal Account" at bounding box center [735, 175] width 1232 height 46
click at [140, 181] on div "$ 750 to Your PayPal Account" at bounding box center [735, 180] width 1232 height 17
drag, startPoint x: 183, startPoint y: 348, endPoint x: 176, endPoint y: 372, distance: 25.1
click at [176, 372] on div "Only 2 Deal left to do! $100 VISA Next Cashout: $100 Visa Gift Card" at bounding box center [688, 373] width 1324 height 53
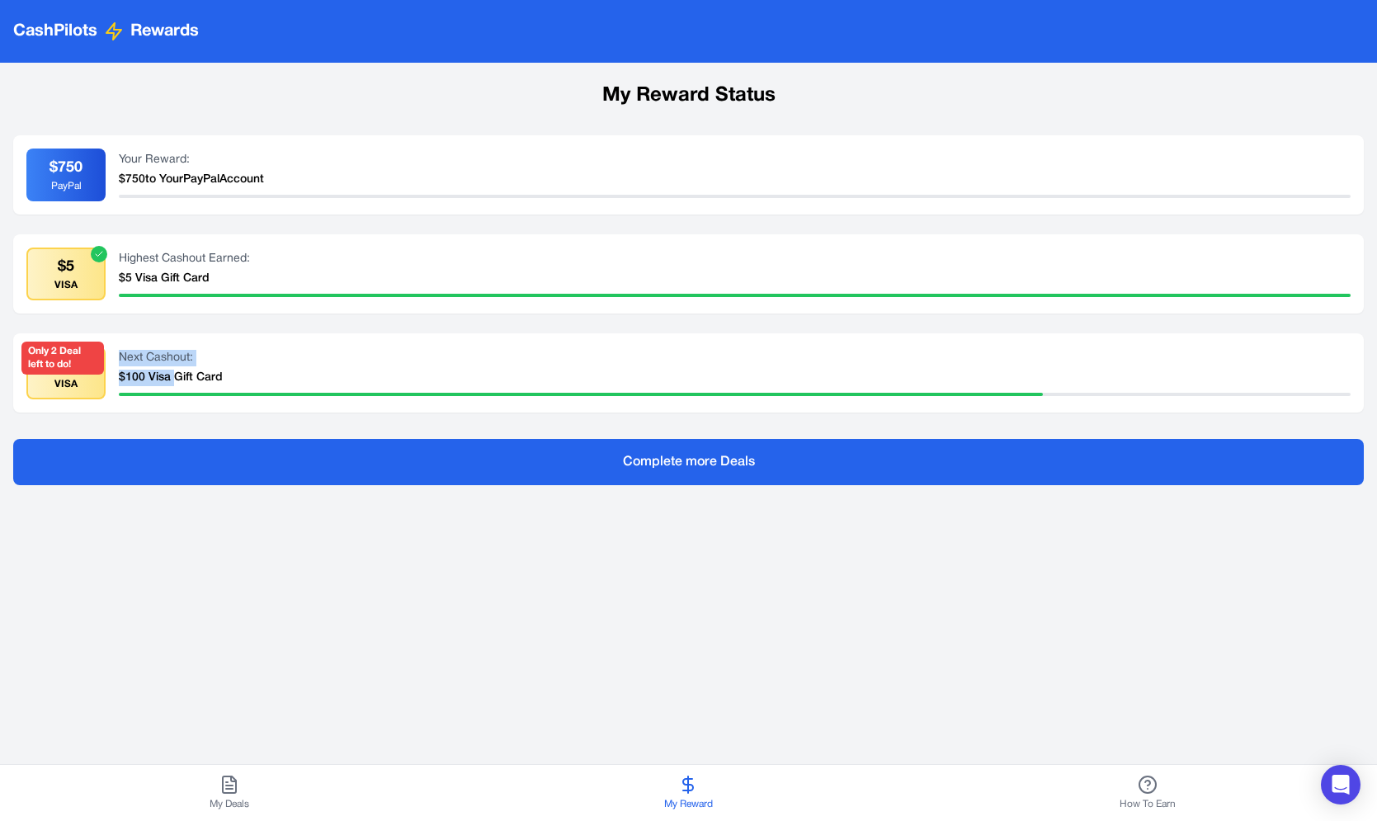
click at [176, 372] on div "$100 Visa Gift Card" at bounding box center [735, 378] width 1232 height 17
drag, startPoint x: 163, startPoint y: 369, endPoint x: 166, endPoint y: 356, distance: 13.4
click at [166, 356] on div "Next Cashout: $100 Visa Gift Card" at bounding box center [735, 373] width 1232 height 46
click at [166, 356] on div "Next Cashout:" at bounding box center [735, 358] width 1232 height 17
drag, startPoint x: 163, startPoint y: 363, endPoint x: 159, endPoint y: 380, distance: 17.8
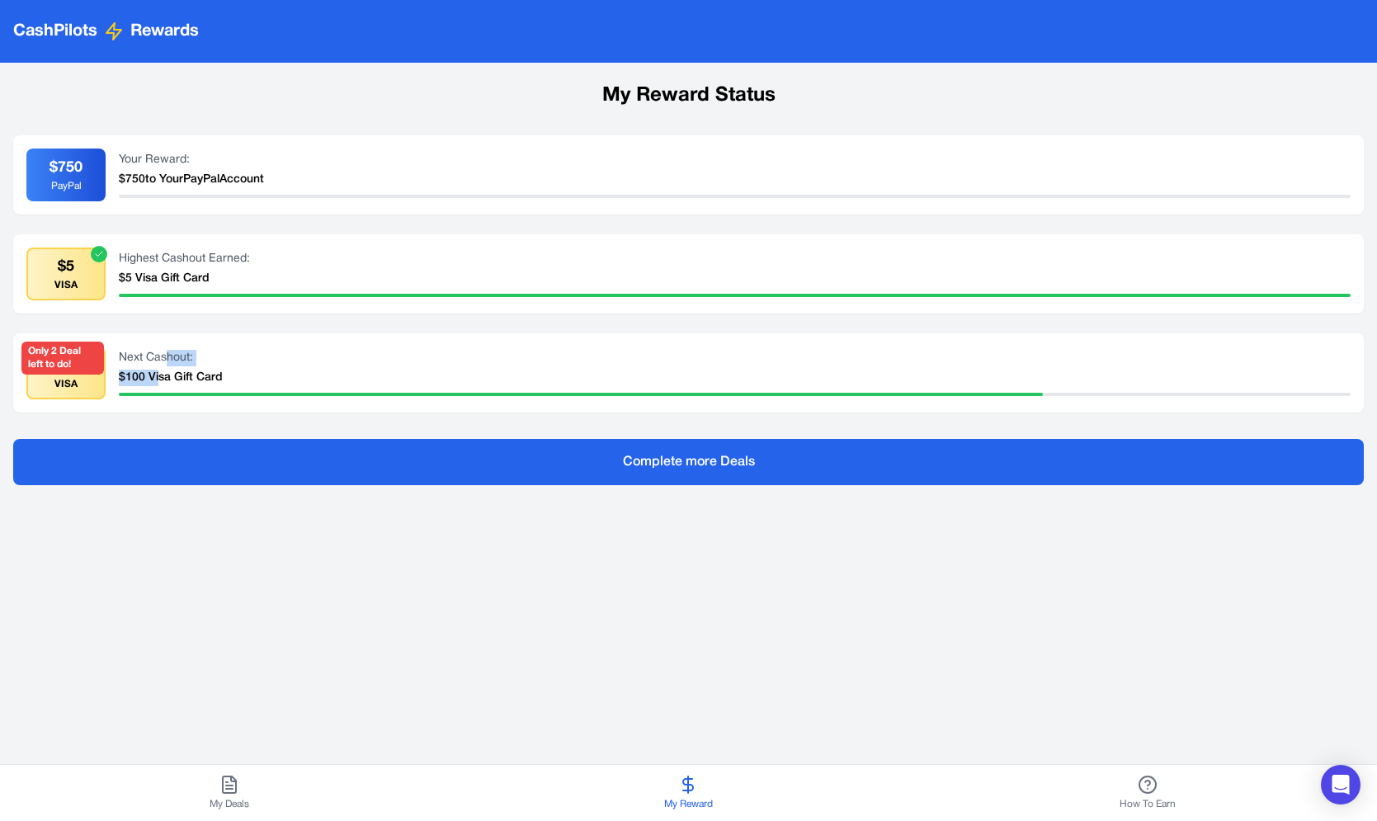
click at [159, 380] on div "Next Cashout: $100 Visa Gift Card" at bounding box center [735, 373] width 1232 height 46
click at [166, 377] on div "$100 Visa Gift Card" at bounding box center [735, 378] width 1232 height 17
drag, startPoint x: 162, startPoint y: 377, endPoint x: 161, endPoint y: 361, distance: 16.5
click at [161, 361] on div "Next Cashout: $100 Visa Gift Card" at bounding box center [735, 373] width 1232 height 46
drag, startPoint x: 161, startPoint y: 361, endPoint x: 160, endPoint y: 377, distance: 16.5
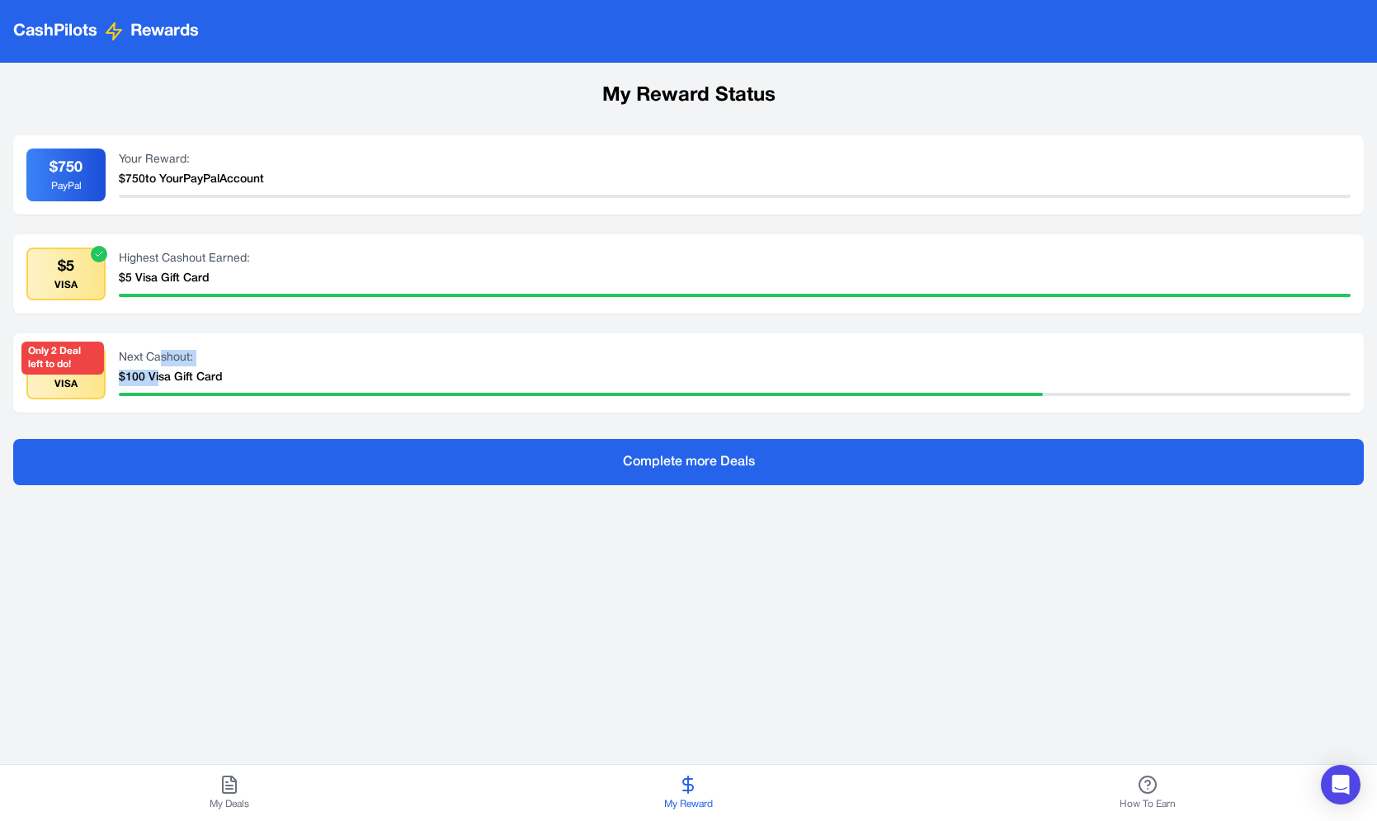
click at [160, 377] on div "Next Cashout: $100 Visa Gift Card" at bounding box center [735, 373] width 1232 height 46
drag, startPoint x: 172, startPoint y: 376, endPoint x: 173, endPoint y: 361, distance: 15.7
click at [172, 366] on div "Next Cashout: $100 Visa Gift Card" at bounding box center [735, 373] width 1232 height 46
click at [173, 357] on div "Next Cashout:" at bounding box center [735, 358] width 1232 height 17
drag, startPoint x: 160, startPoint y: 272, endPoint x: 160, endPoint y: 259, distance: 13.2
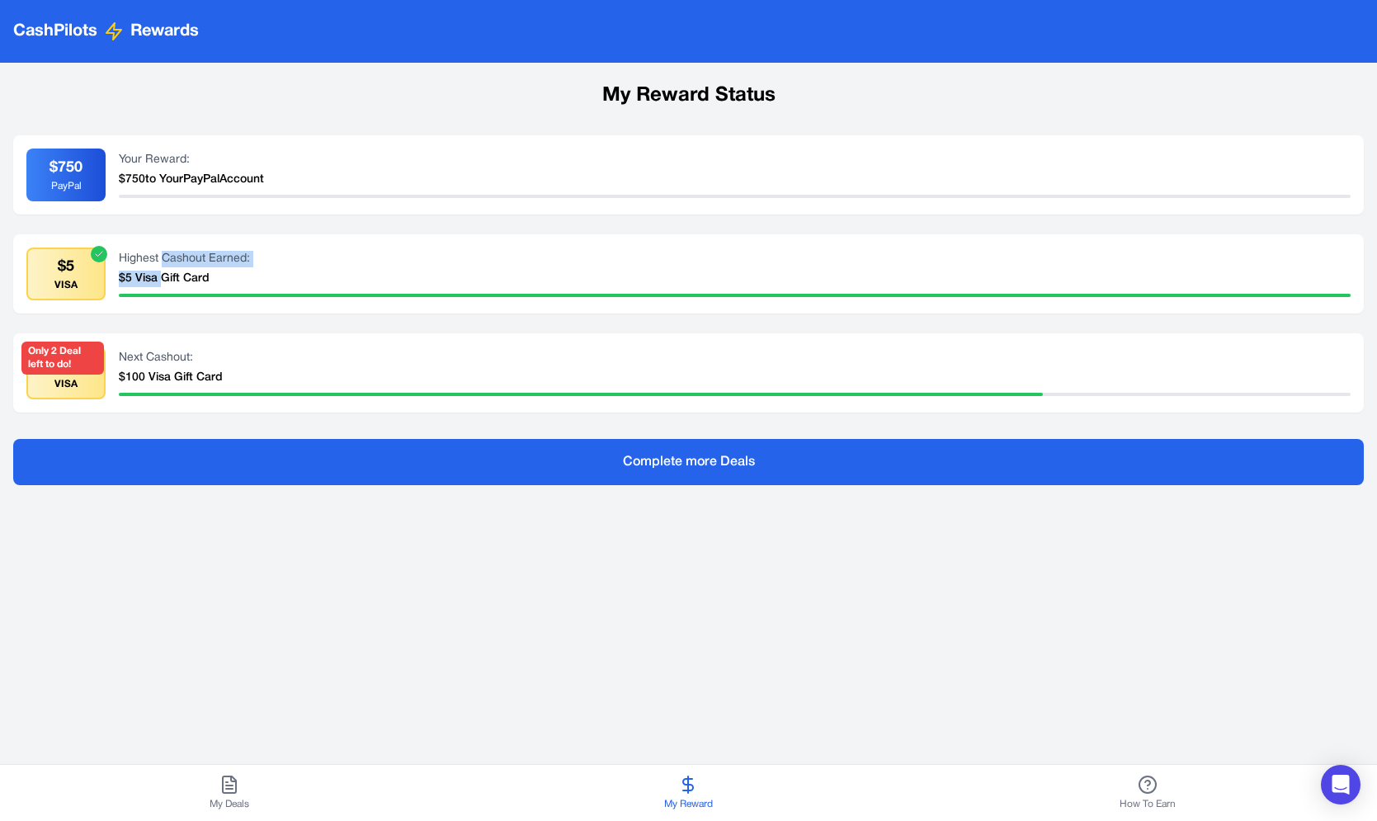
click at [160, 259] on div "Highest Cashout Earned: $5 Visa Gift Card" at bounding box center [735, 274] width 1232 height 46
click at [160, 259] on div "Highest Cashout Earned:" at bounding box center [735, 259] width 1232 height 17
drag, startPoint x: 153, startPoint y: 262, endPoint x: 151, endPoint y: 290, distance: 27.3
click at [151, 290] on div "Highest Cashout Earned: $5 Visa Gift Card" at bounding box center [735, 274] width 1232 height 46
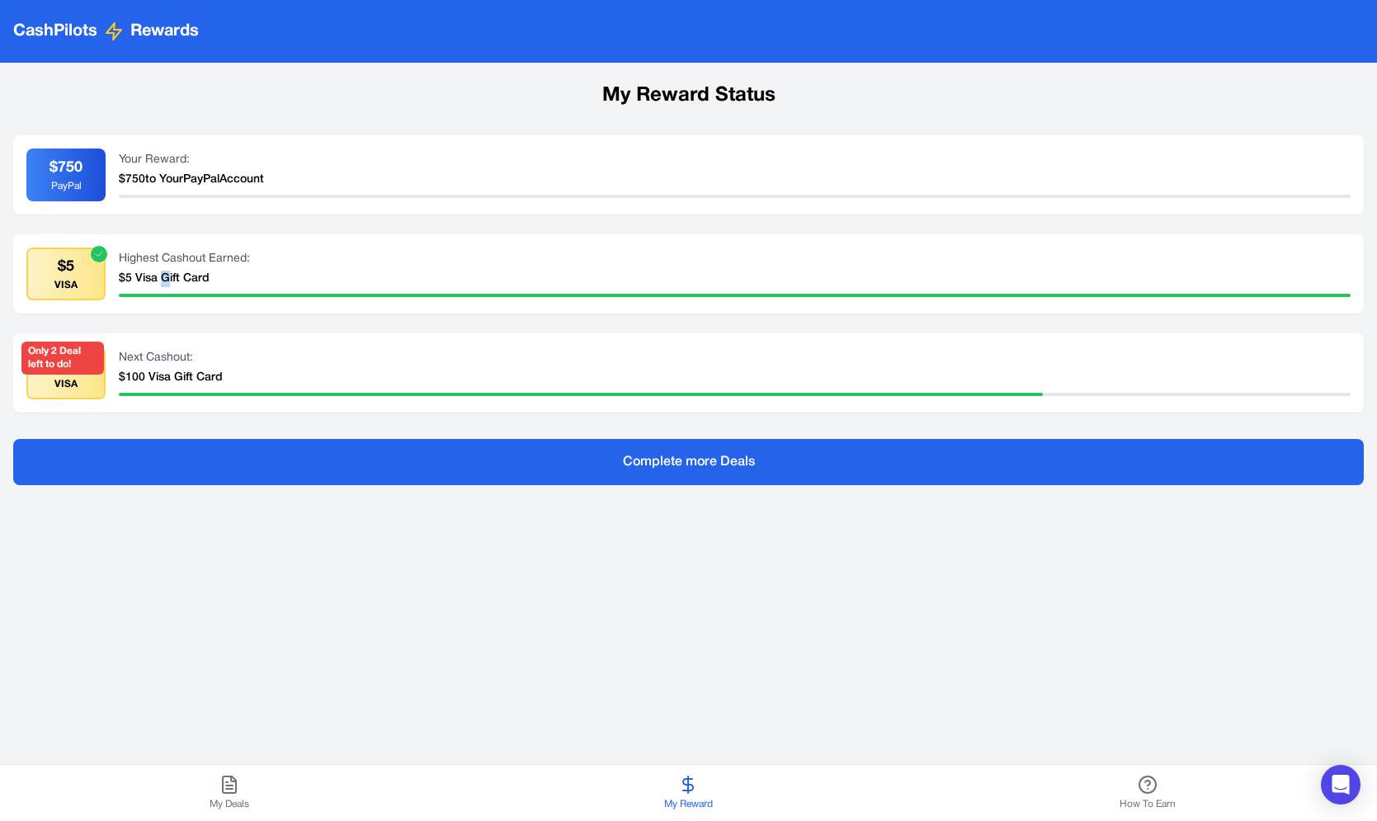
drag, startPoint x: 164, startPoint y: 281, endPoint x: 168, endPoint y: 269, distance: 12.3
click at [167, 271] on div "$5 Visa Gift Card" at bounding box center [735, 279] width 1232 height 17
click at [168, 269] on div "Highest Cashout Earned: $5 Visa Gift Card" at bounding box center [735, 274] width 1232 height 46
drag, startPoint x: 31, startPoint y: 158, endPoint x: 427, endPoint y: 210, distance: 400.1
click at [427, 210] on div "$ 750 PayPal Your Reward: $ 750 to Your PayPal Account" at bounding box center [688, 174] width 1351 height 79
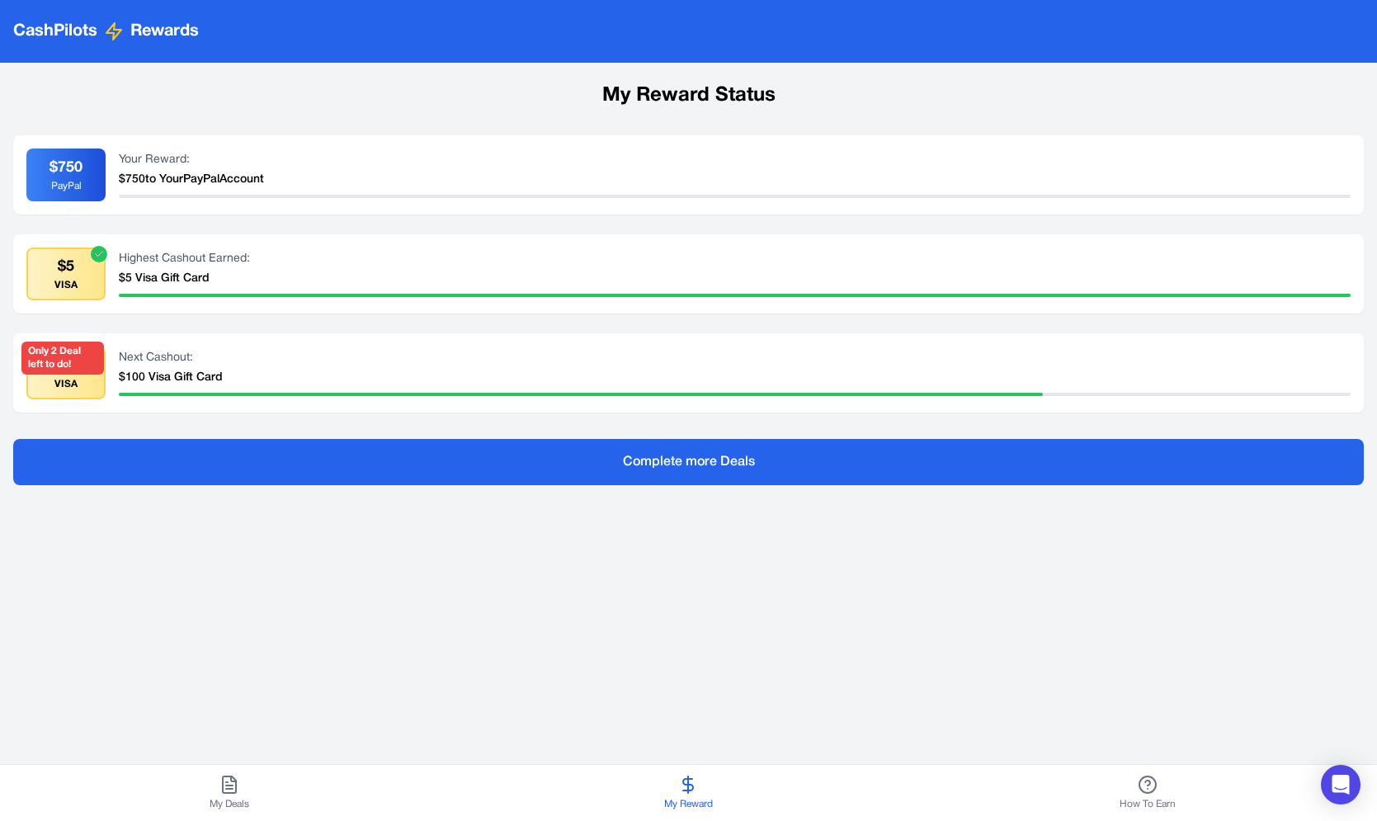
click at [427, 210] on div "$ 750 PayPal Your Reward: $ 750 to Your PayPal Account" at bounding box center [688, 174] width 1351 height 79
drag, startPoint x: 54, startPoint y: 167, endPoint x: 53, endPoint y: 185, distance: 17.4
click at [53, 185] on div "$ 750 PayPal" at bounding box center [65, 175] width 79 height 53
click at [58, 182] on div "PayPal" at bounding box center [66, 186] width 31 height 13
drag, startPoint x: 624, startPoint y: 90, endPoint x: 752, endPoint y: 102, distance: 128.5
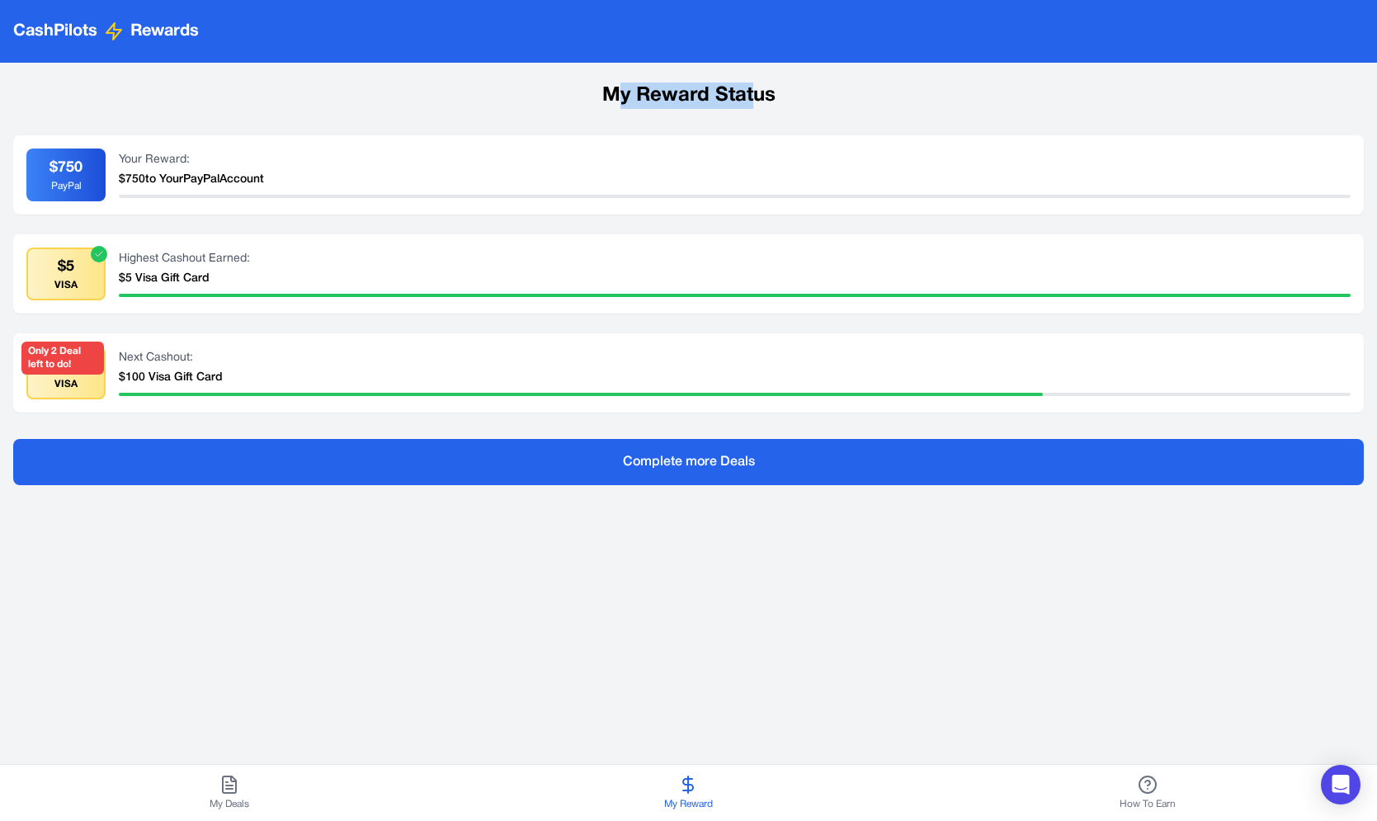
click at [752, 102] on h1 "My Reward Status" at bounding box center [688, 96] width 1351 height 26
click at [226, 785] on icon at bounding box center [229, 785] width 7 height 0
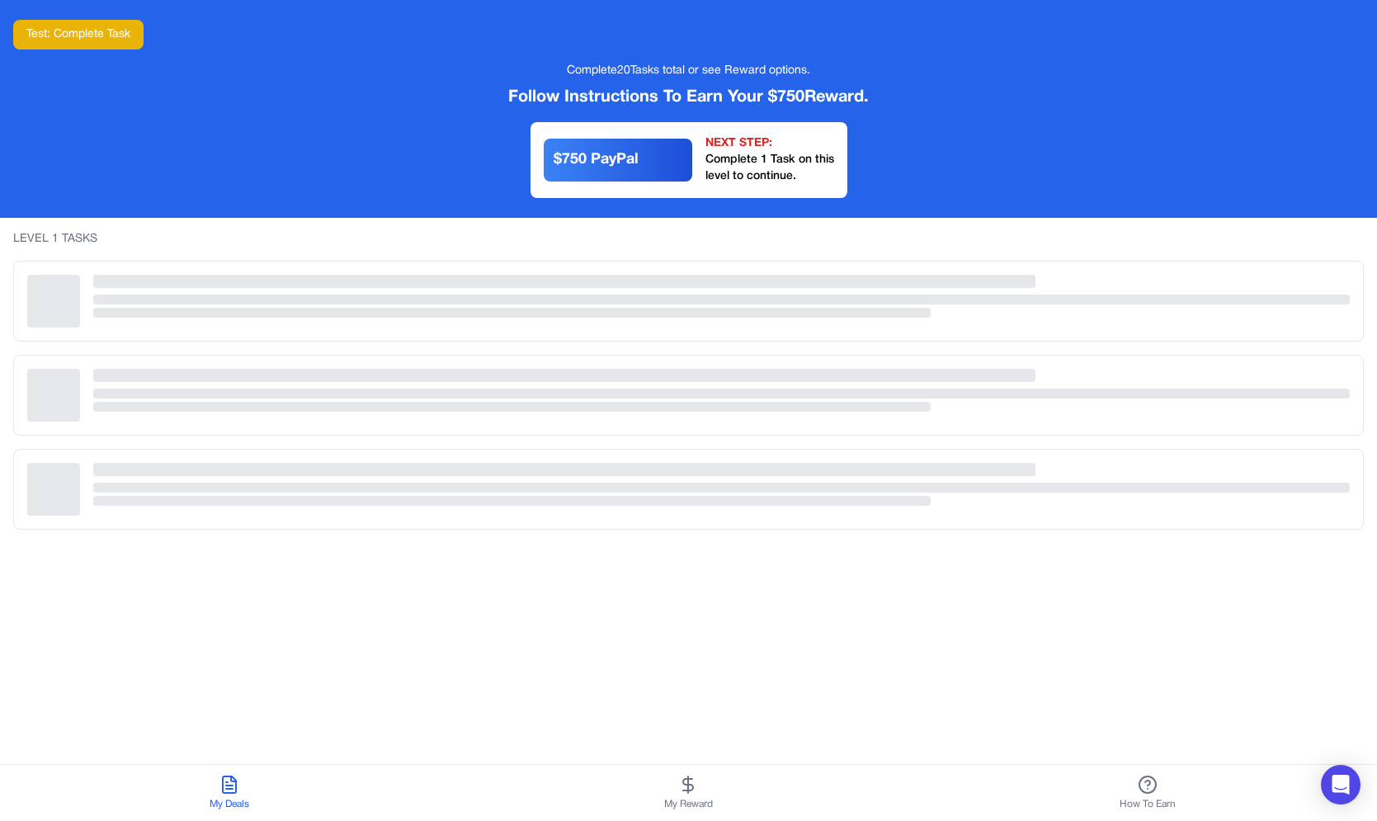
click at [29, 237] on div "LEVEL 1 TASKS" at bounding box center [688, 239] width 1351 height 17
drag, startPoint x: 29, startPoint y: 237, endPoint x: 144, endPoint y: 234, distance: 115.5
click at [144, 234] on div "LEVEL 1 TASKS" at bounding box center [688, 239] width 1351 height 17
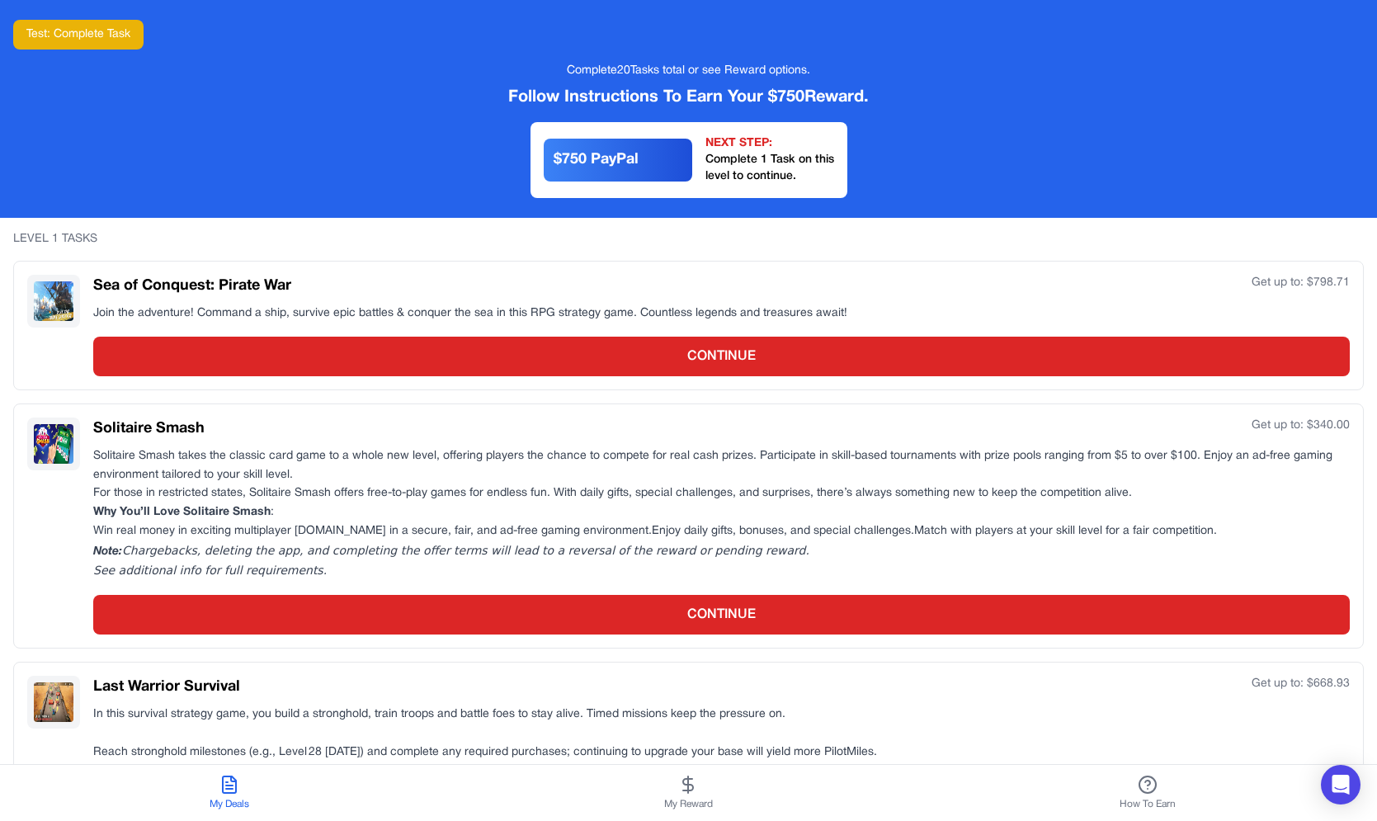
click at [144, 234] on div "LEVEL 1 TASKS" at bounding box center [688, 239] width 1351 height 17
drag, startPoint x: 28, startPoint y: 242, endPoint x: 45, endPoint y: 242, distance: 16.5
click at [45, 242] on div "LEVEL 1 TASKS" at bounding box center [688, 239] width 1351 height 17
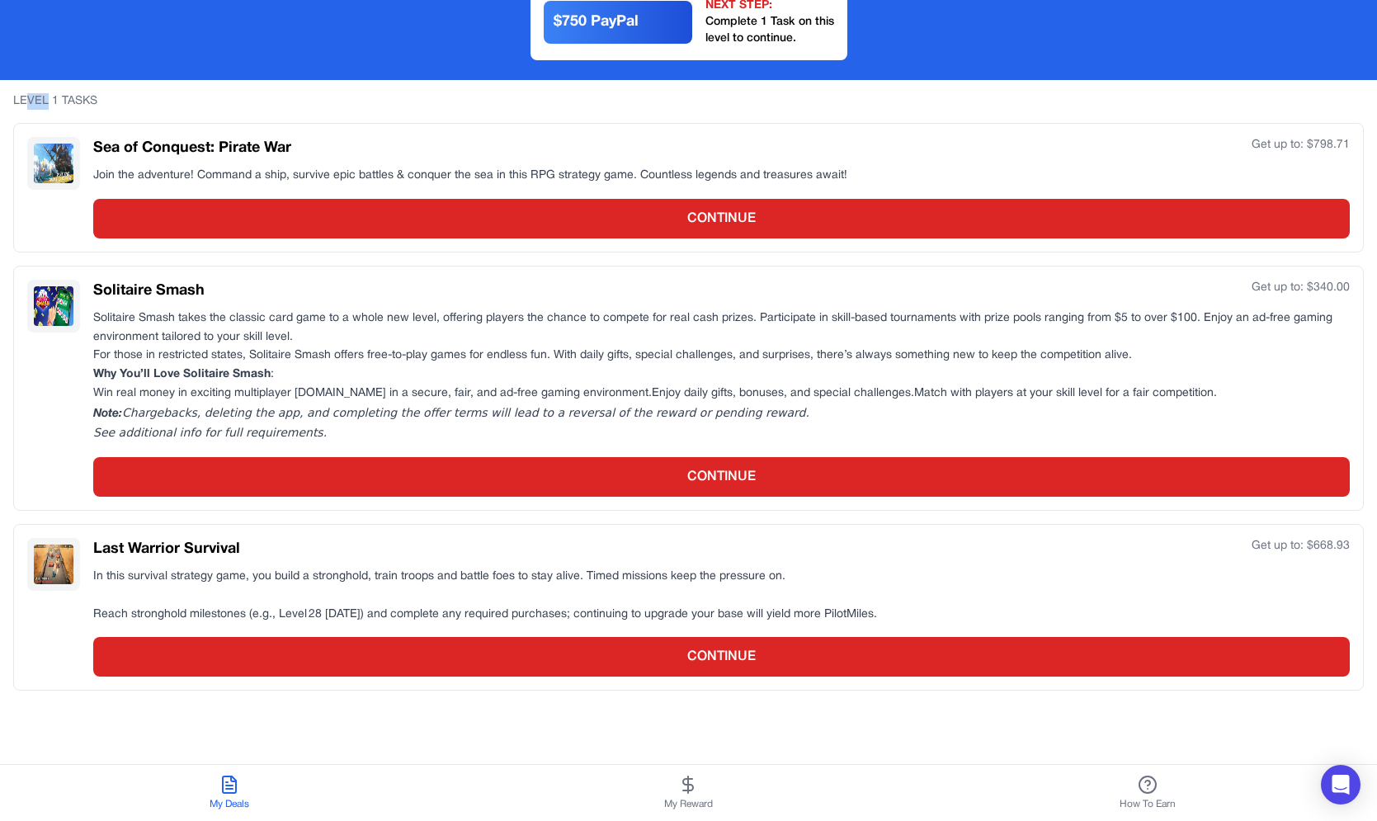
scroll to position [271, 0]
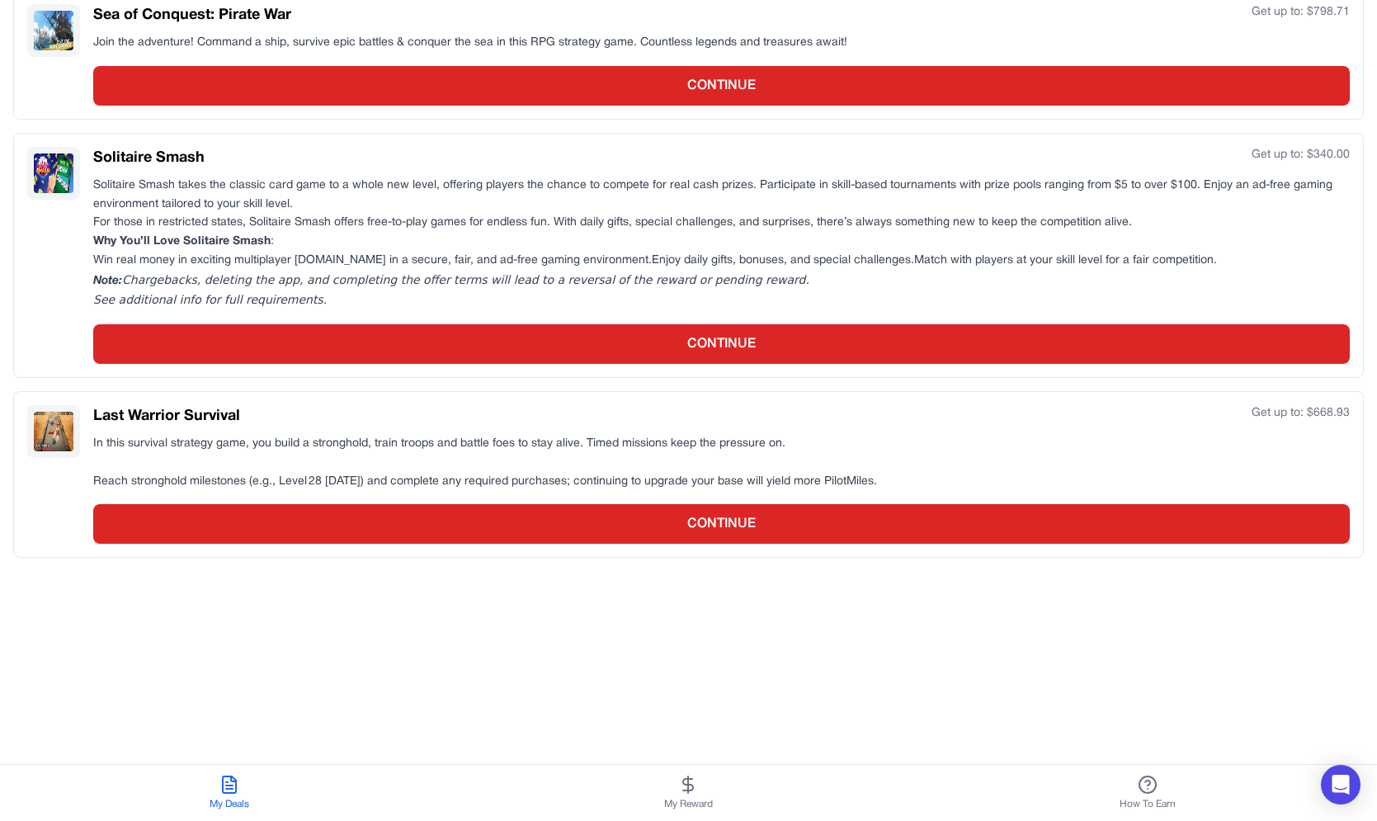
click at [172, 595] on div "LEVEL 1 TASKS Sea of Conquest: Pirate War Get up to: $ 798.71 Join the adventur…" at bounding box center [688, 357] width 1377 height 821
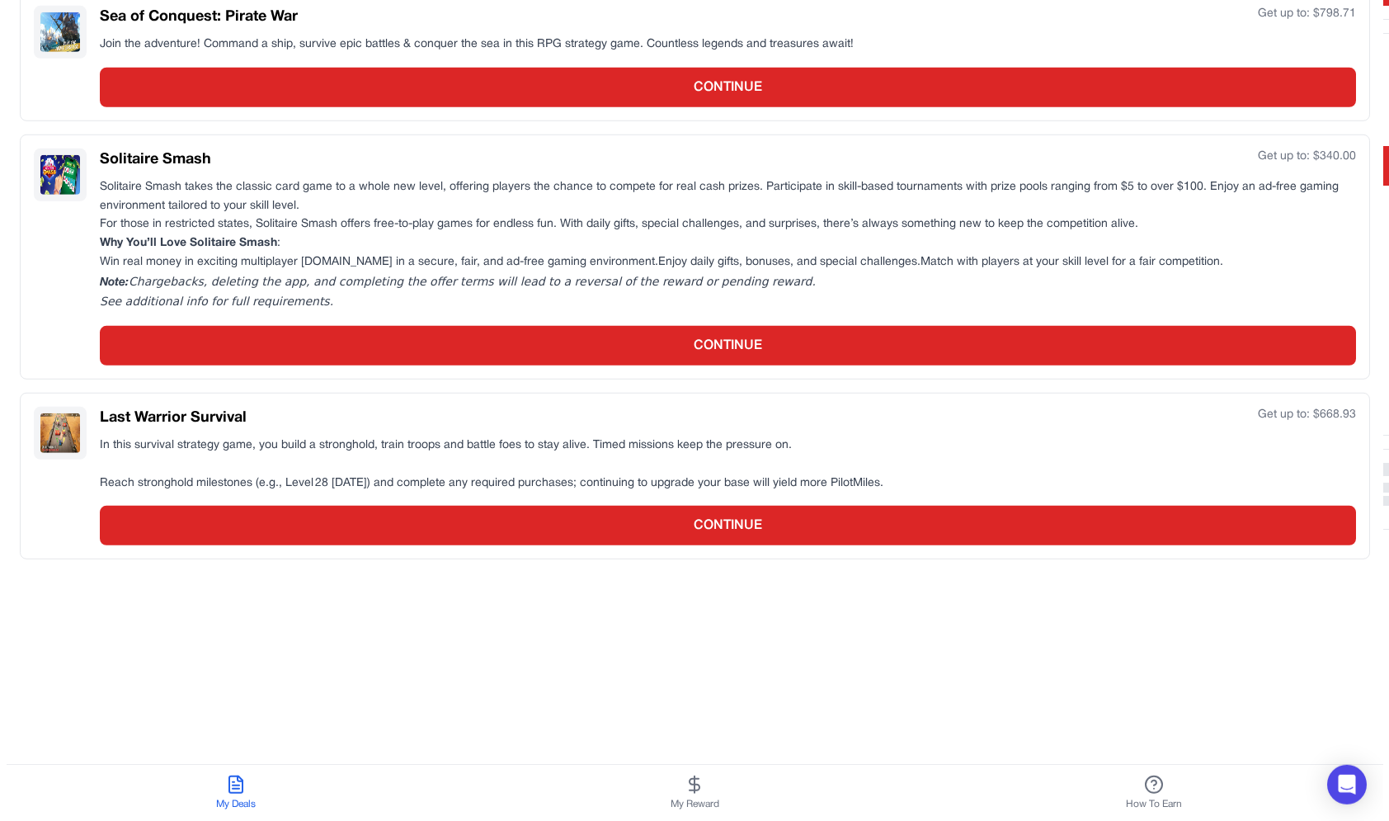
scroll to position [0, 0]
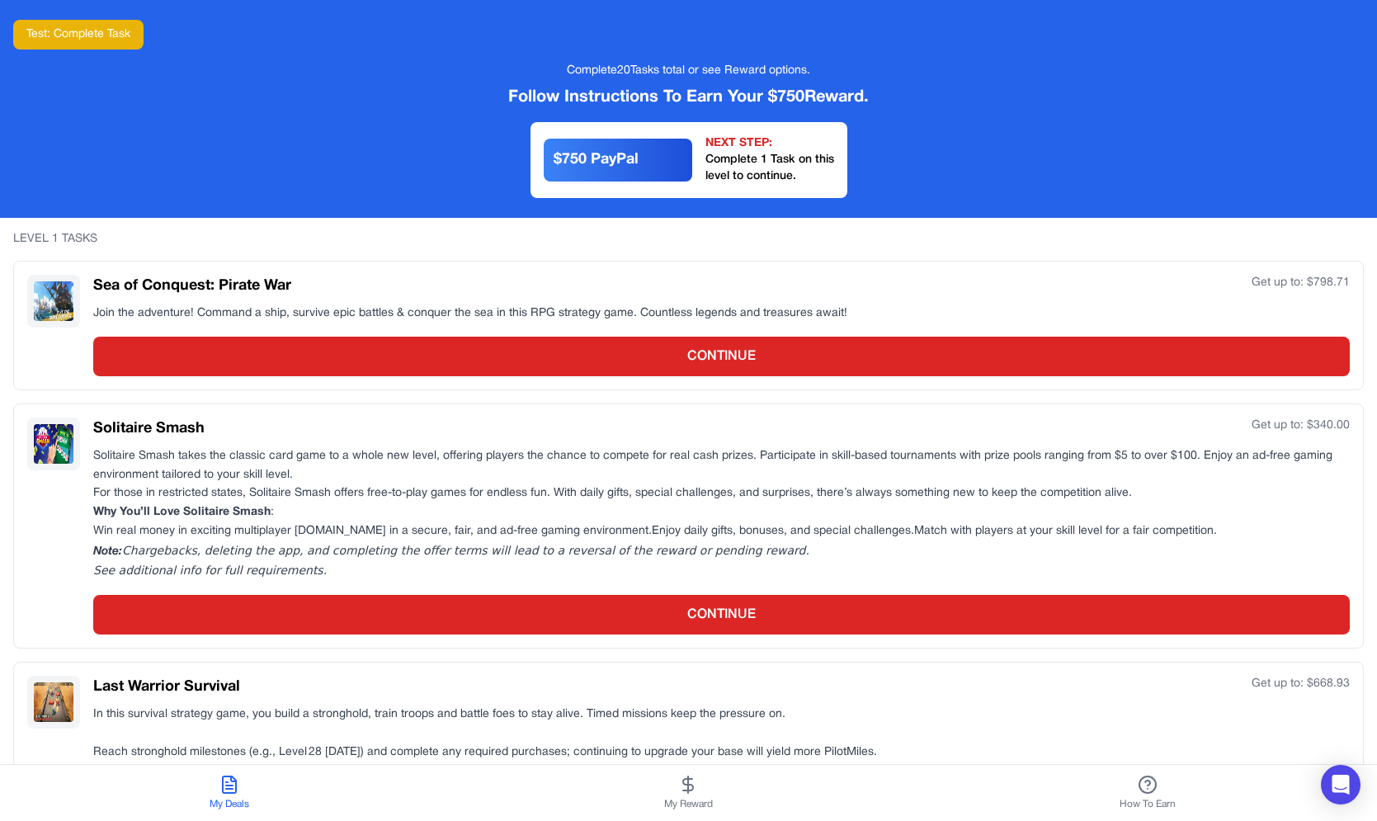
click at [567, 162] on div "$ 750 PayPal" at bounding box center [618, 160] width 129 height 23
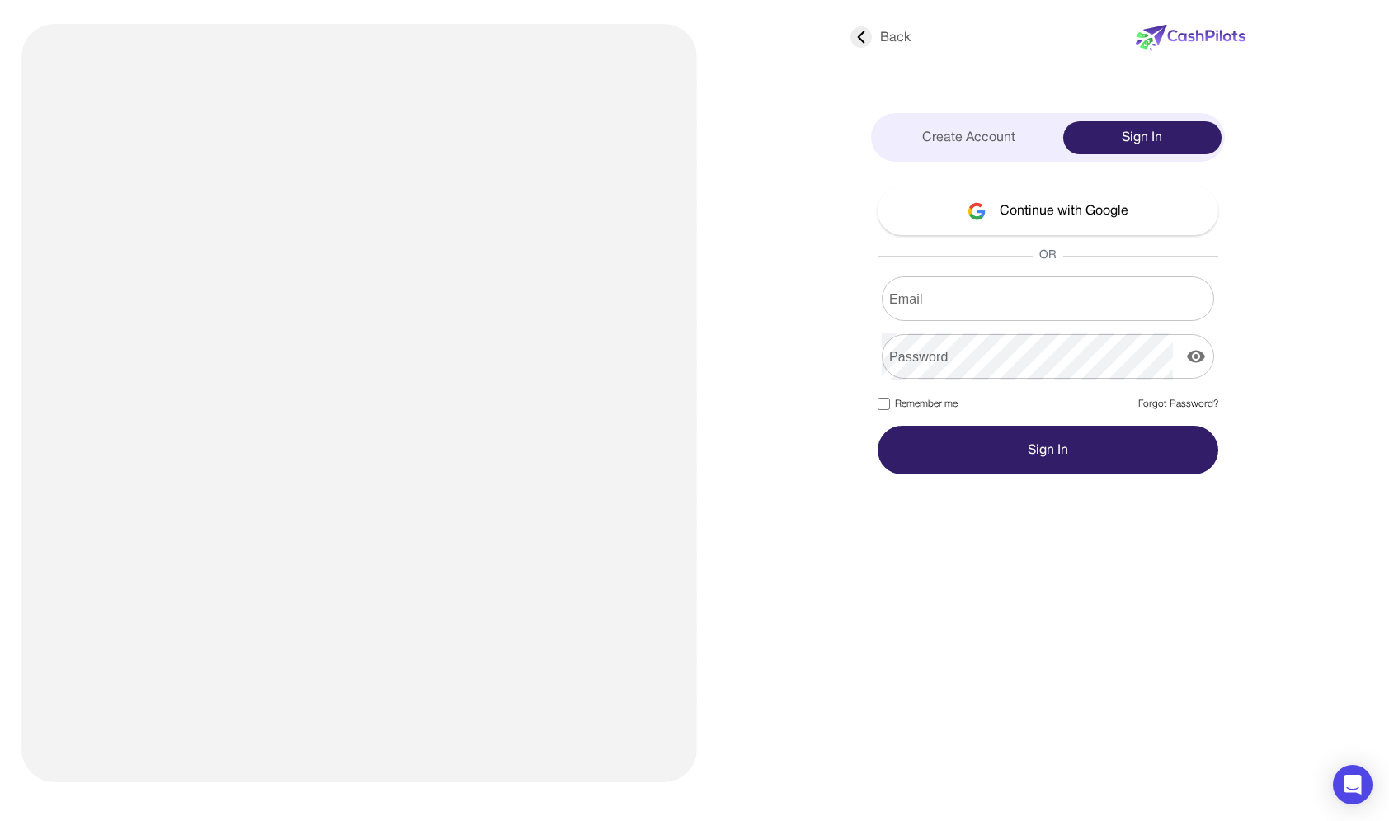
click at [979, 321] on form "Email Email Password Password Remember me Forgot Password? Sign In" at bounding box center [1048, 375] width 341 height 198
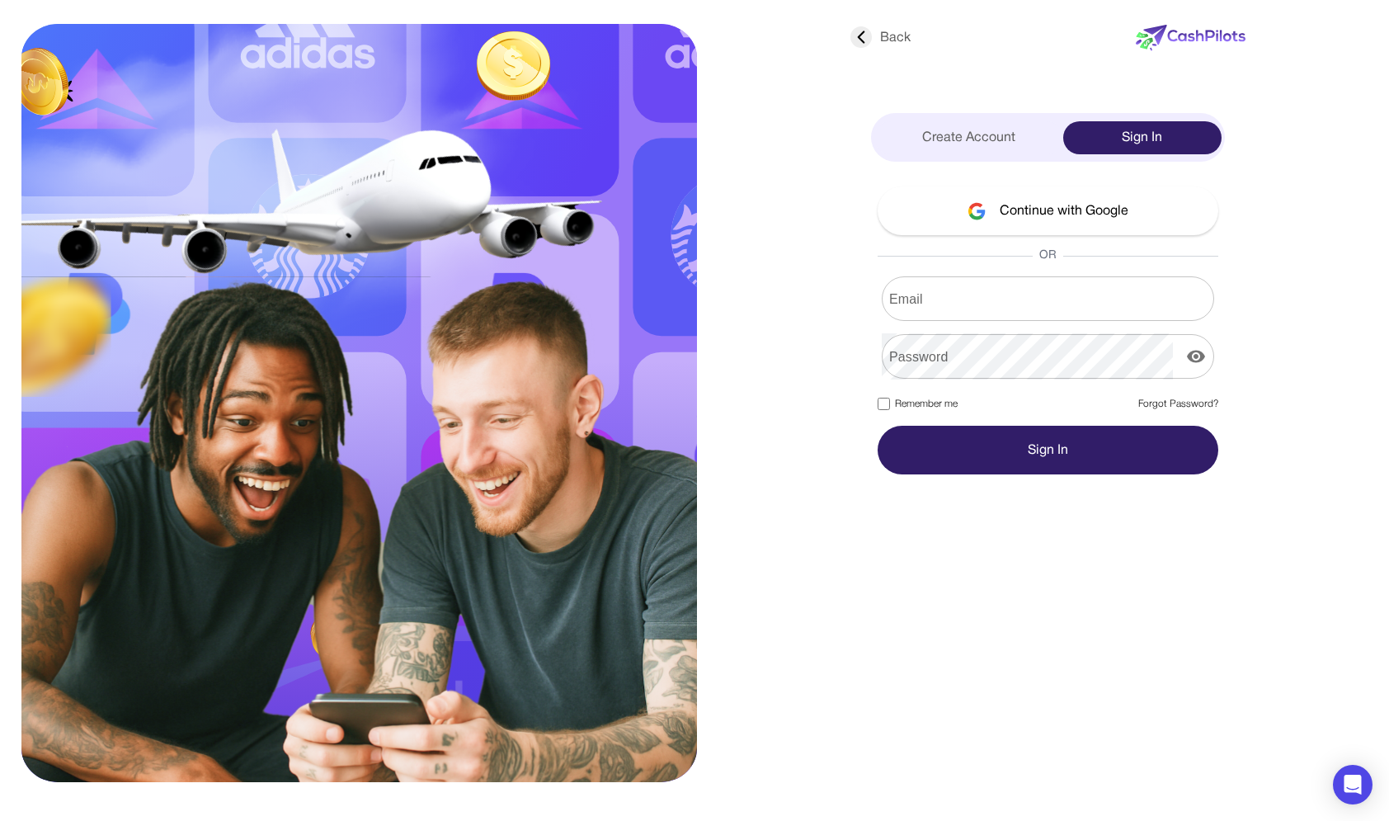
click at [985, 297] on input "Email" at bounding box center [1048, 299] width 332 height 46
type input "**********"
click at [878, 426] on button "Sign In" at bounding box center [1048, 450] width 341 height 49
